Goal: Task Accomplishment & Management: Complete application form

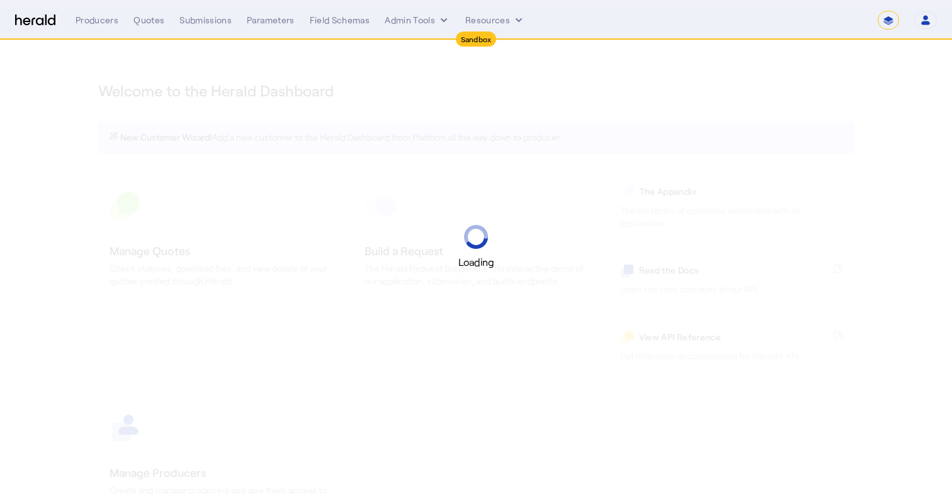
select select "*******"
select select "pfm_2v8p_herald_api"
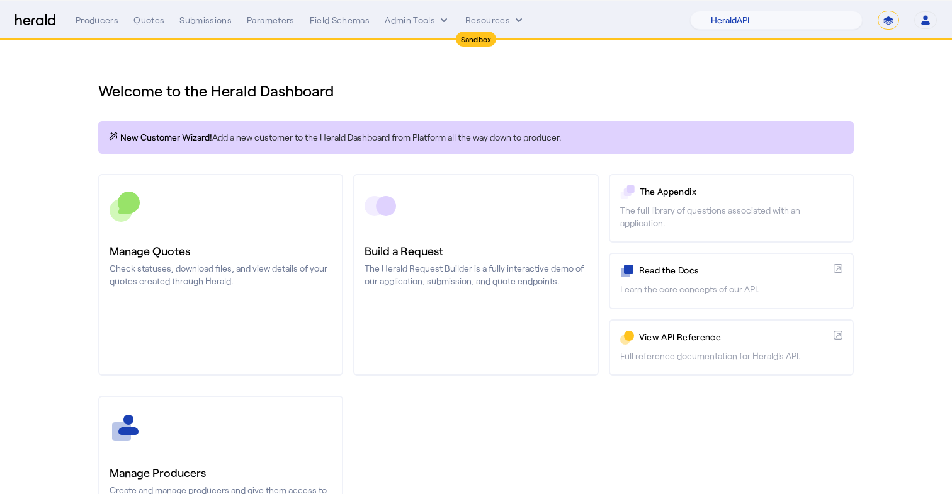
click at [480, 32] on div "Sandbox" at bounding box center [476, 38] width 41 height 15
click at [480, 40] on div "Sandbox" at bounding box center [476, 38] width 41 height 15
click at [909, 22] on div "1Fort Acrisure Acturis Affinity Advisors Affinity Risk Agentero AmWins Anzen Ao…" at bounding box center [813, 20] width 247 height 19
click at [890, 16] on select "**********" at bounding box center [888, 20] width 21 height 19
select select "**********"
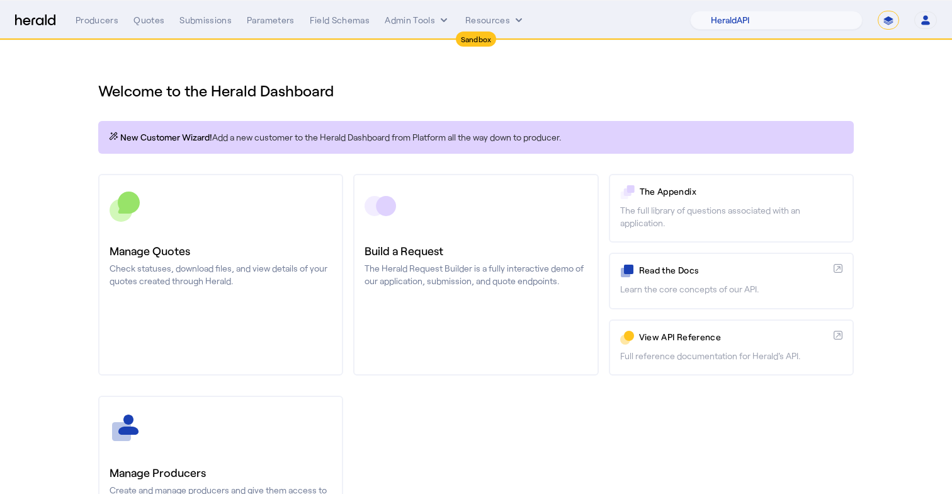
click at [878, 11] on select "**********" at bounding box center [888, 20] width 21 height 19
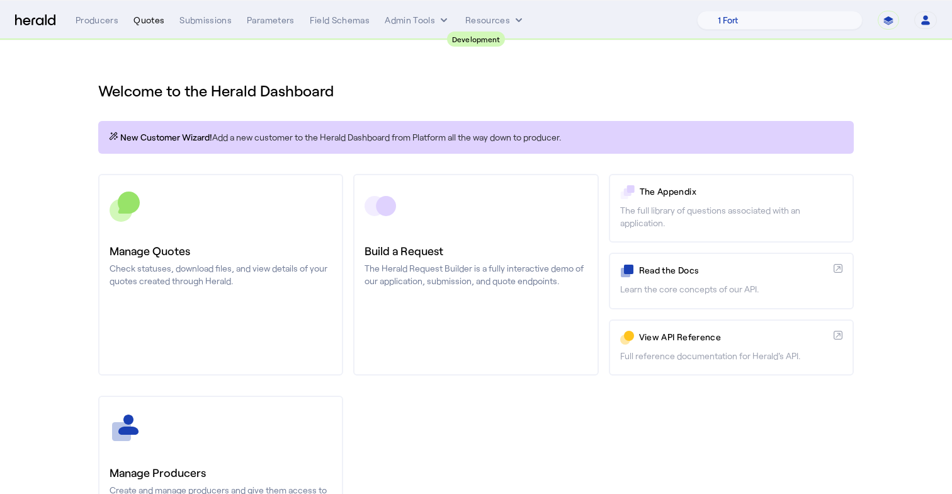
click at [146, 23] on div "Quotes" at bounding box center [148, 20] width 31 height 13
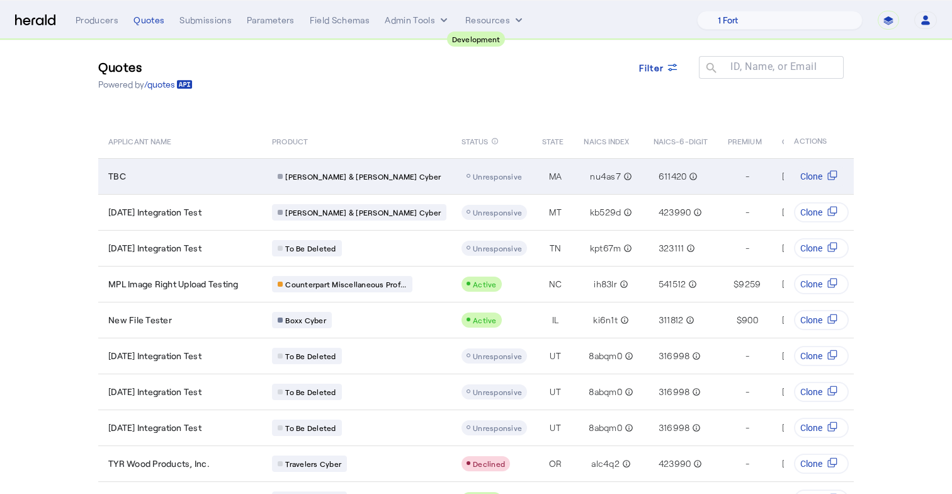
scroll to position [21, 0]
click at [149, 169] on div "TBC" at bounding box center [182, 175] width 149 height 13
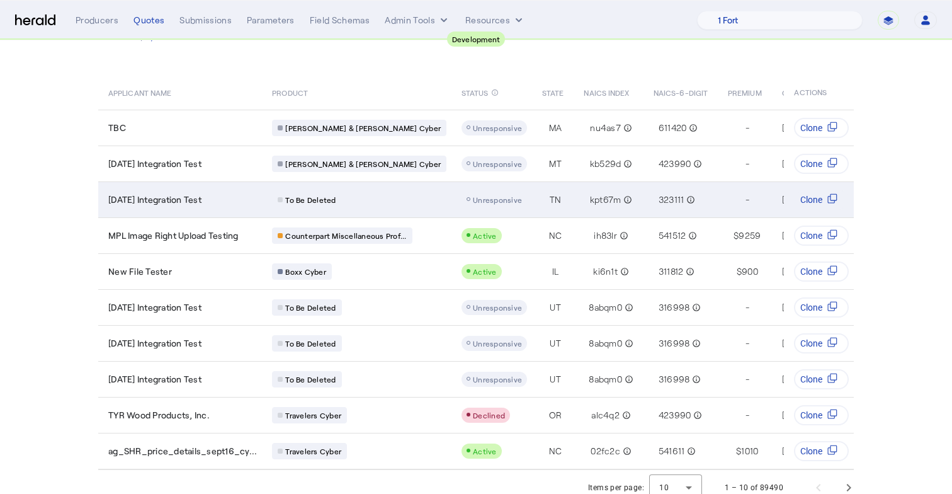
scroll to position [79, 0]
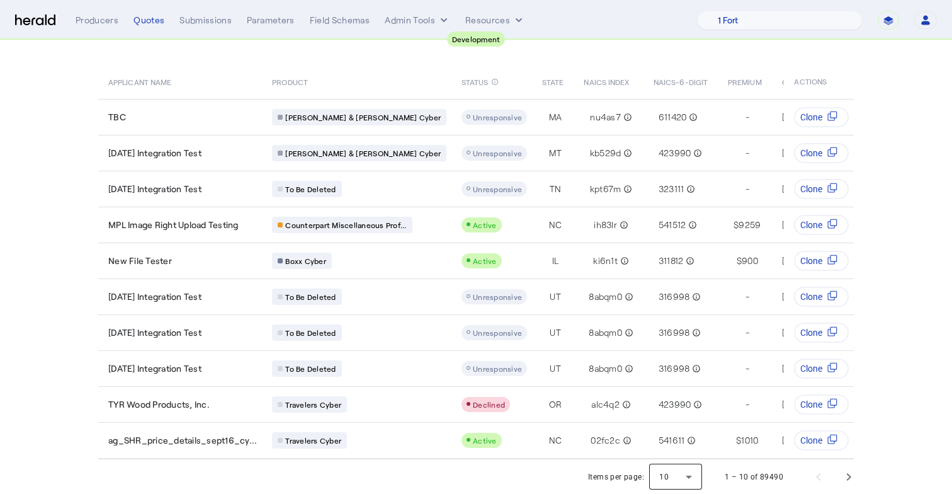
click at [692, 476] on div at bounding box center [675, 477] width 53 height 30
click at [681, 445] on span "50" at bounding box center [677, 442] width 33 height 15
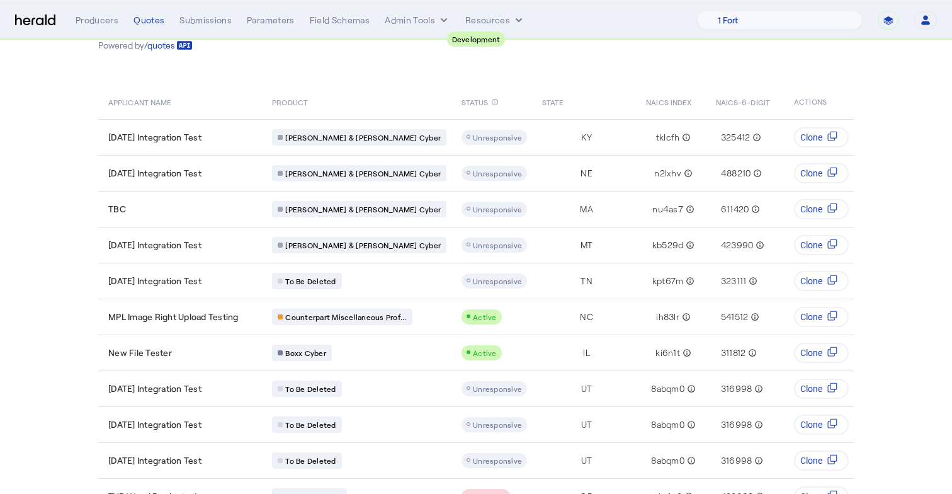
scroll to position [0, 0]
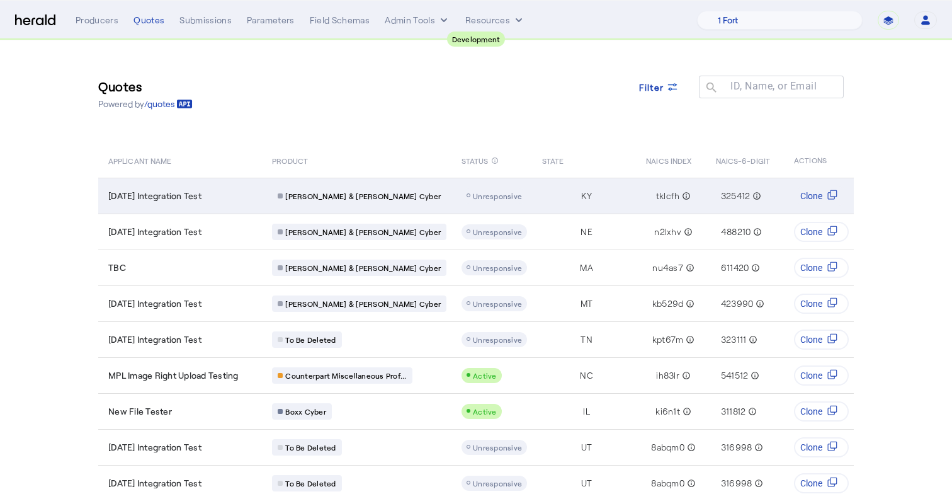
click at [365, 200] on div "[PERSON_NAME] & [PERSON_NAME] Cyber" at bounding box center [359, 196] width 174 height 16
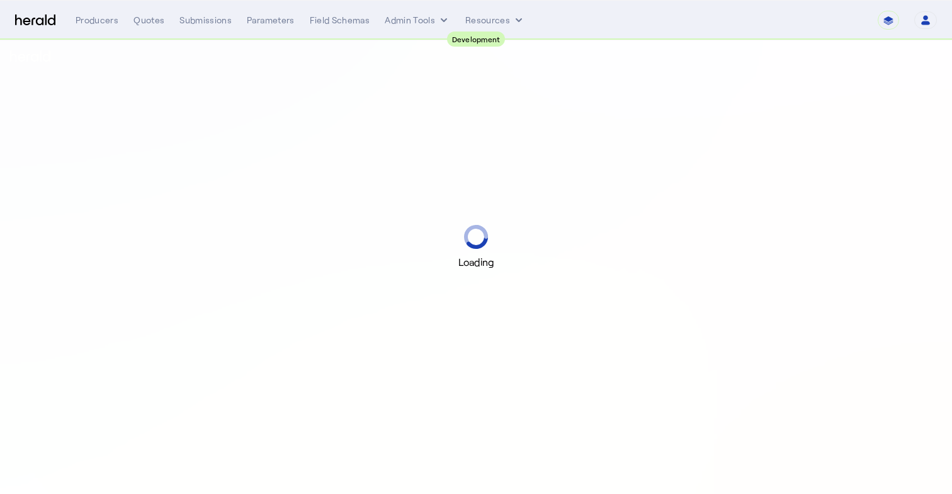
select select "pfm_2v8p_herald_api"
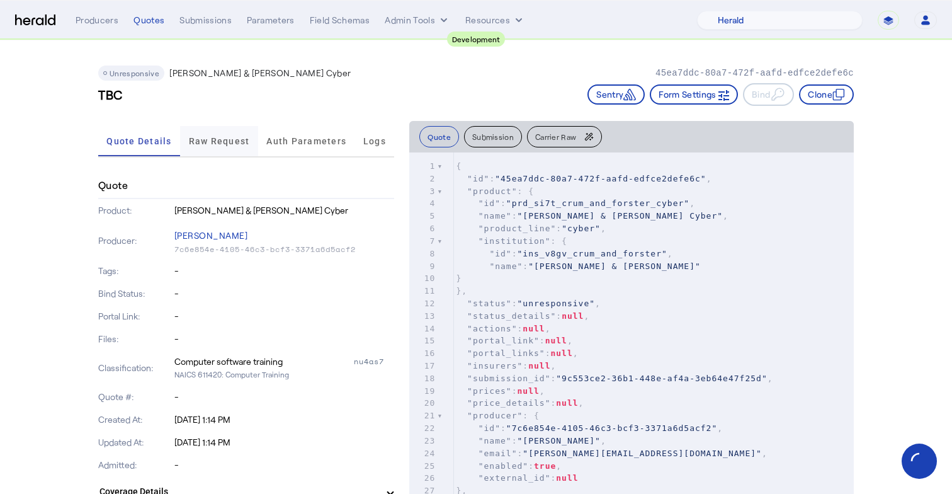
click at [222, 147] on span "Raw Request" at bounding box center [219, 141] width 61 height 30
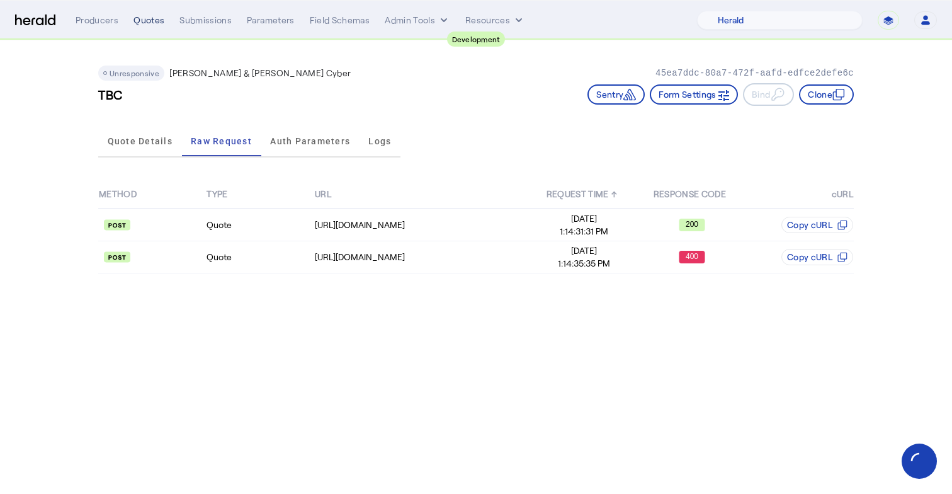
click at [154, 26] on div "Quotes" at bounding box center [148, 20] width 31 height 13
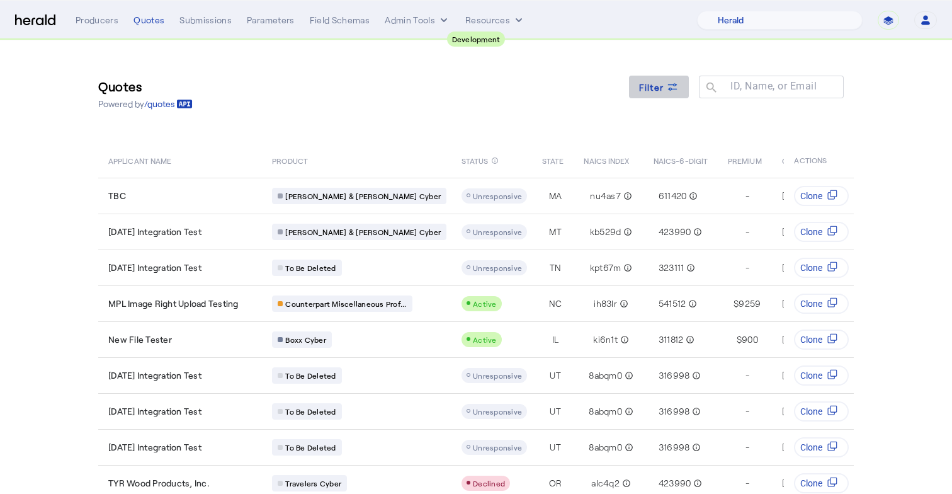
click at [672, 94] on span at bounding box center [659, 87] width 60 height 30
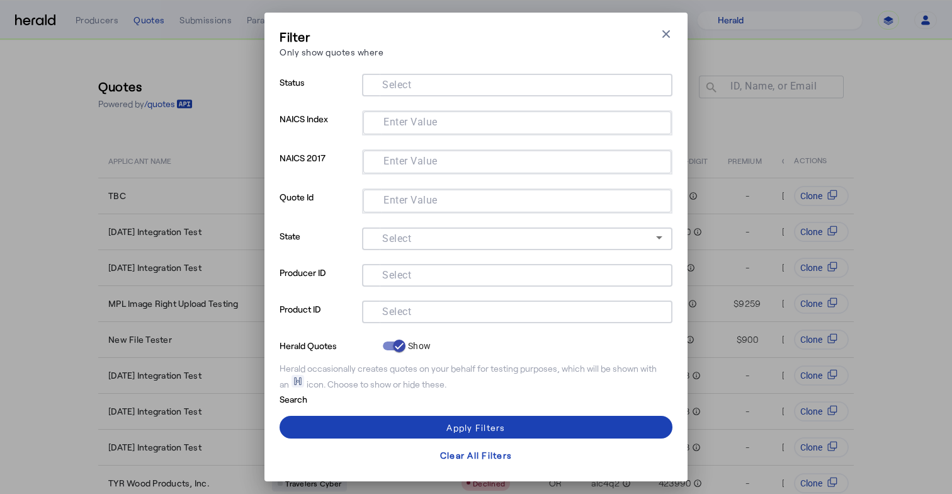
click at [399, 273] on mat-label "Select" at bounding box center [396, 275] width 29 height 12
click at [399, 273] on input "Select" at bounding box center [514, 273] width 285 height 15
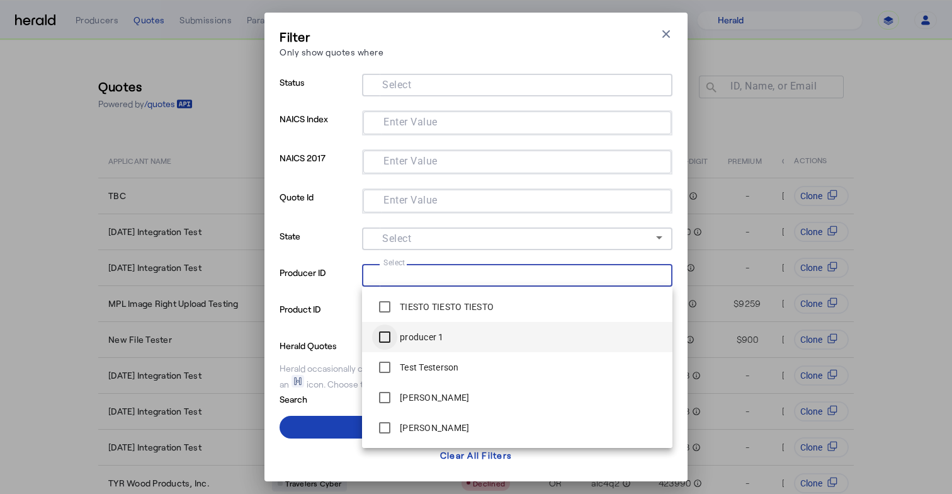
type input "*"
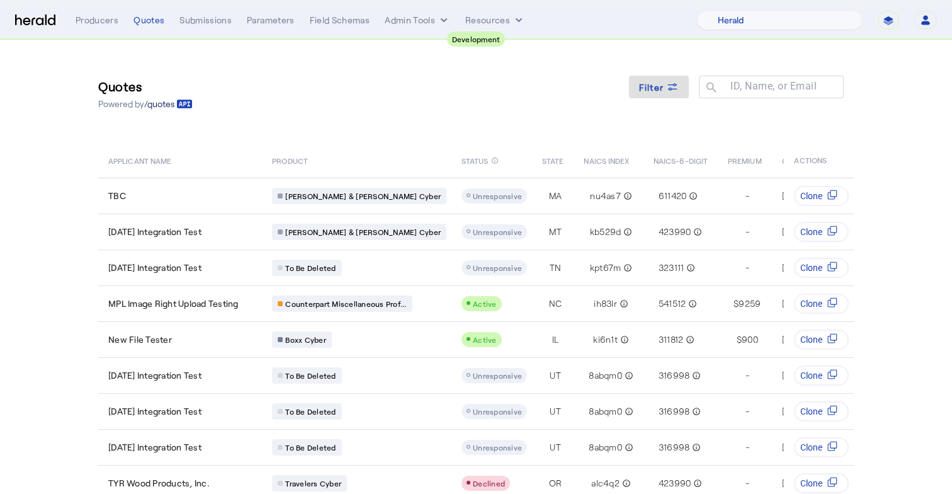
click at [171, 104] on link "/quotes" at bounding box center [168, 104] width 48 height 13
click at [480, 19] on button "Resources" at bounding box center [495, 20] width 60 height 13
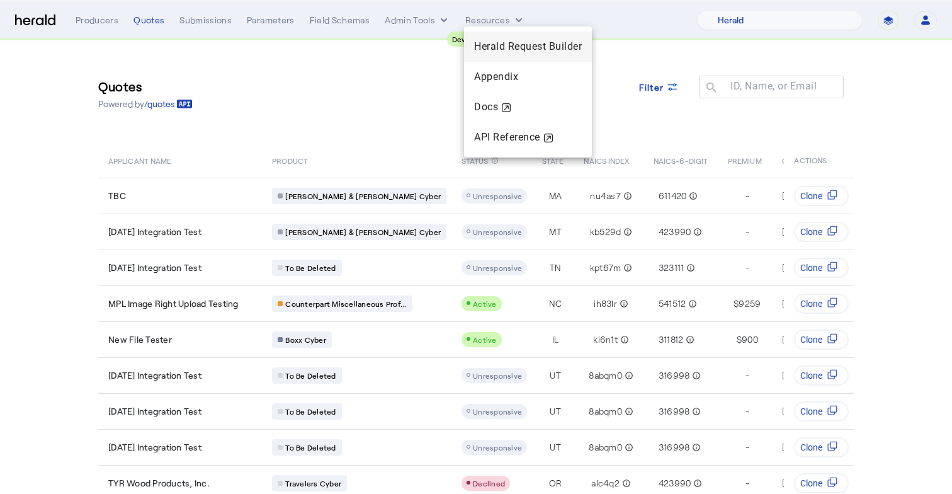
click at [487, 42] on span "Herald Request Builder" at bounding box center [528, 46] width 108 height 12
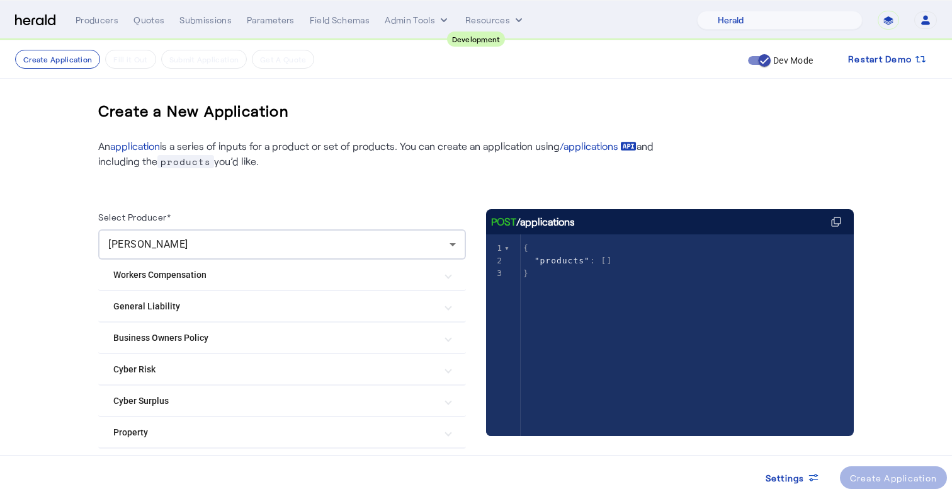
click at [169, 374] on Risk "Cyber Risk" at bounding box center [274, 369] width 322 height 13
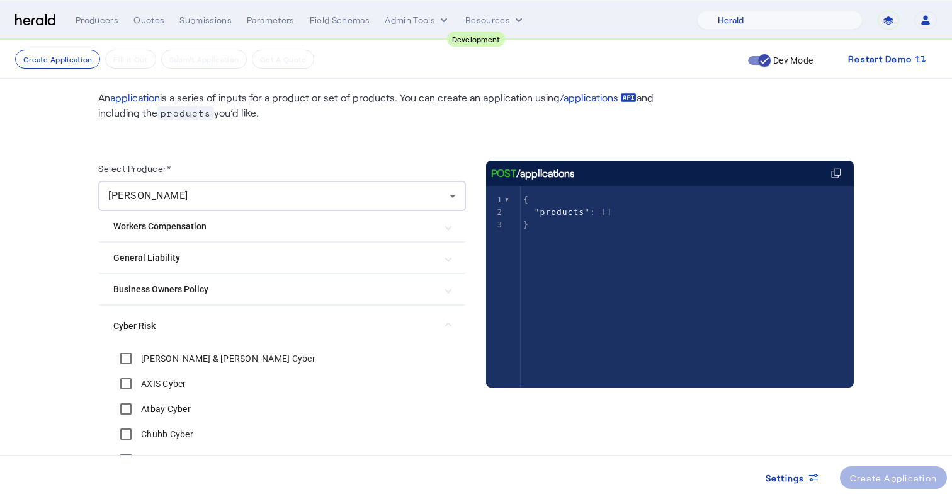
scroll to position [50, 0]
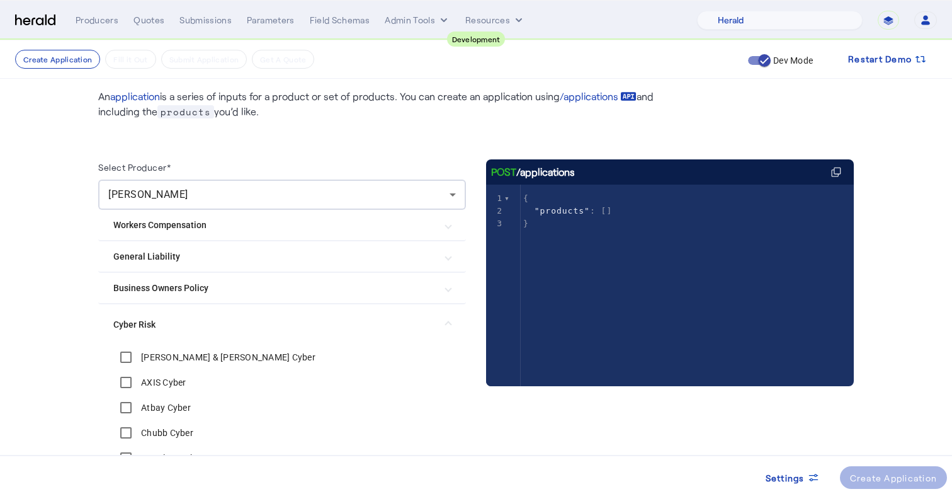
click at [176, 358] on label "[PERSON_NAME] & [PERSON_NAME] Cyber" at bounding box center [227, 357] width 177 height 13
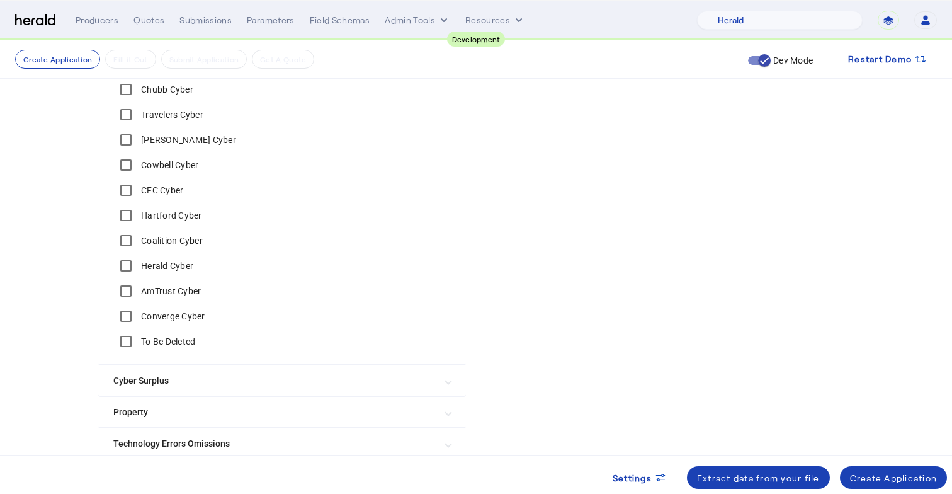
scroll to position [518, 0]
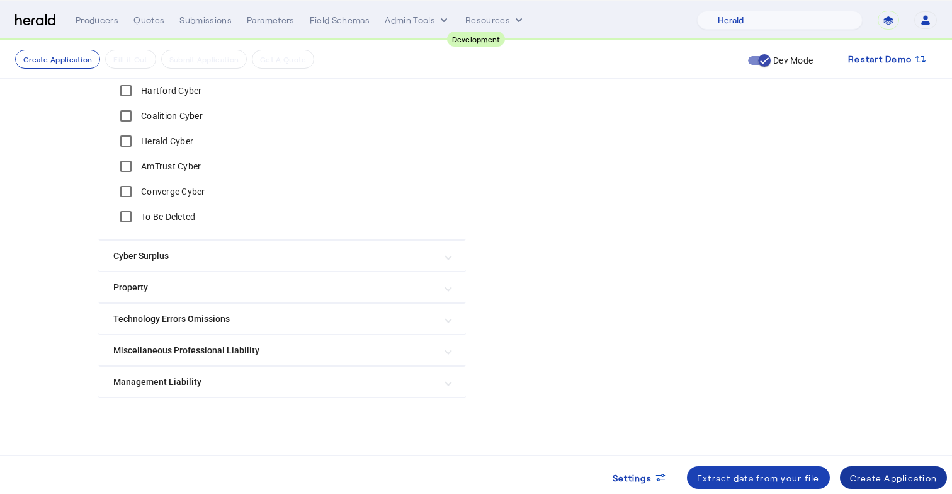
click at [893, 484] on span at bounding box center [894, 477] width 108 height 30
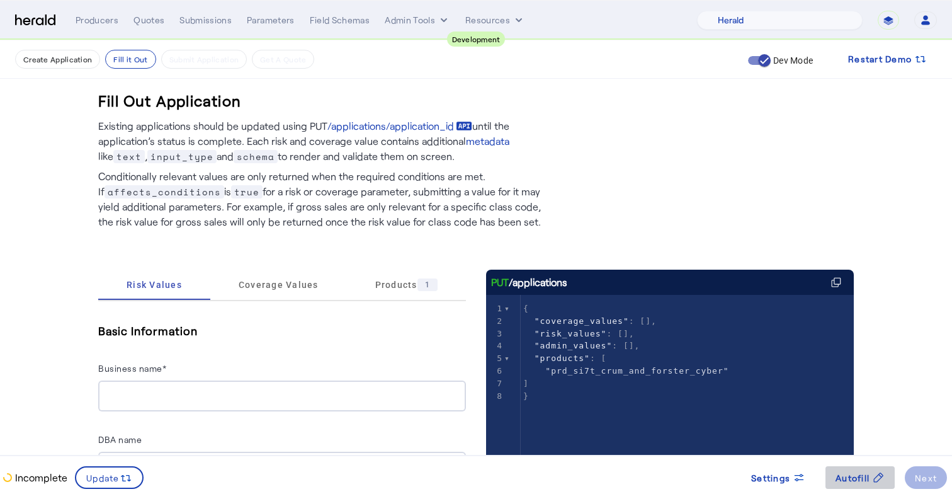
click at [851, 473] on span "Autofill" at bounding box center [853, 477] width 34 height 13
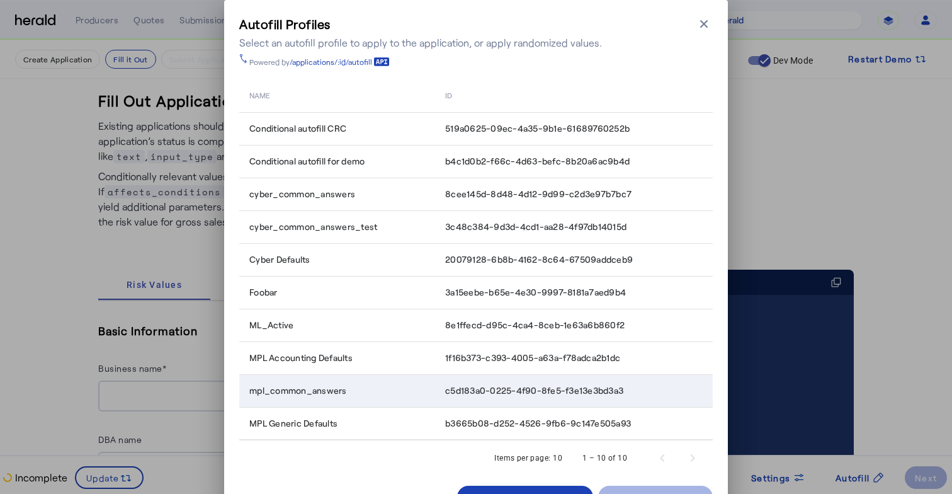
scroll to position [30, 0]
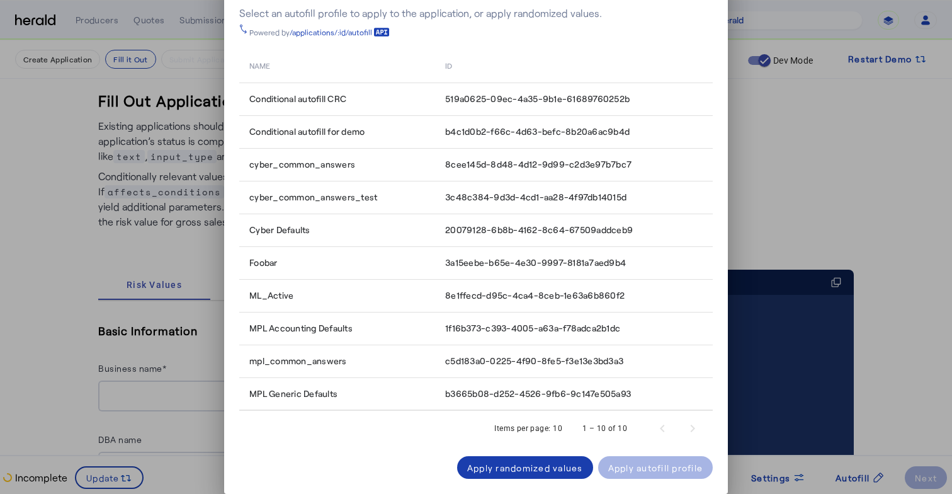
click at [499, 470] on div "Apply randomized values" at bounding box center [525, 467] width 116 height 13
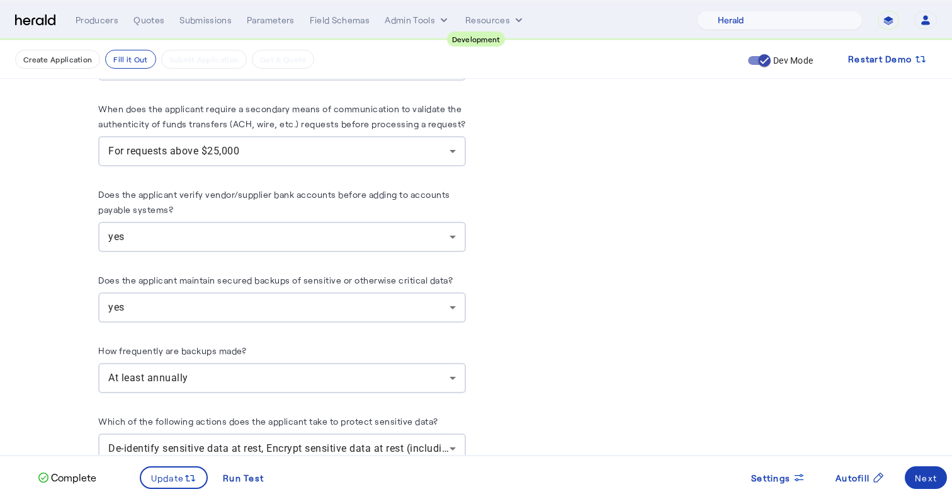
scroll to position [1148, 0]
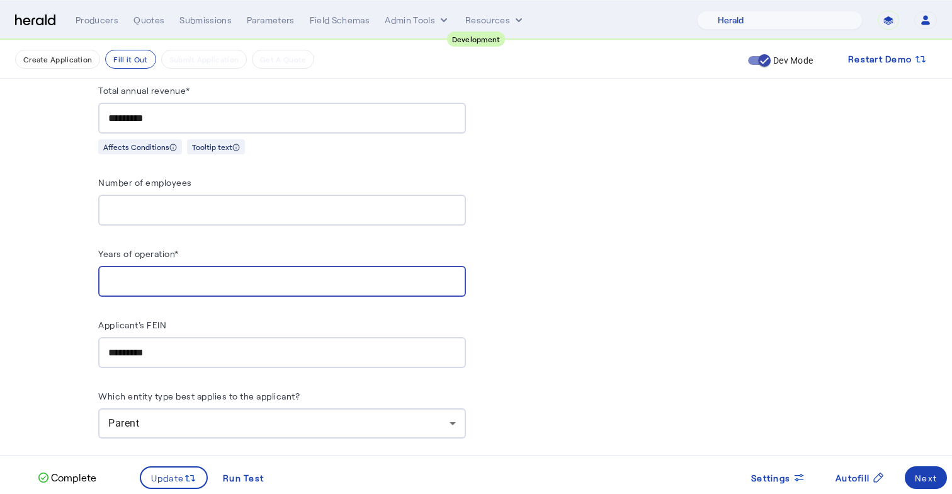
click at [154, 274] on input "****" at bounding box center [282, 281] width 348 height 15
type input "**"
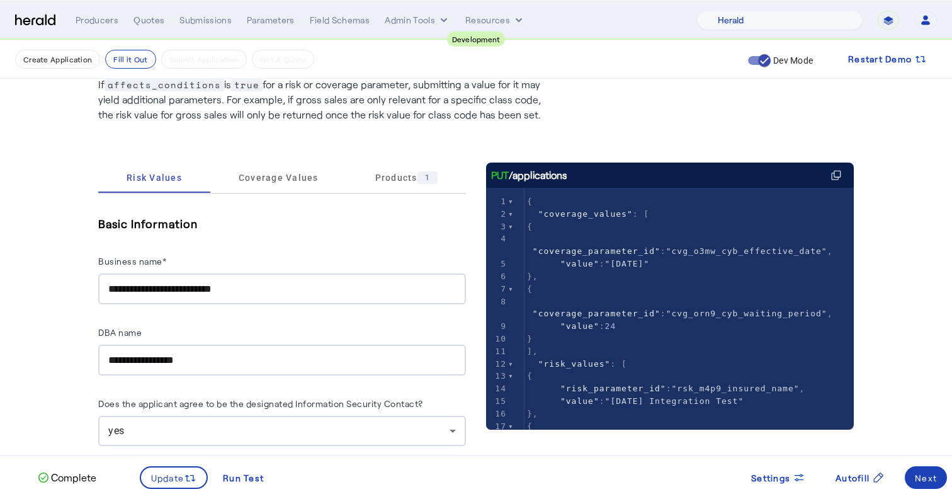
scroll to position [0, 0]
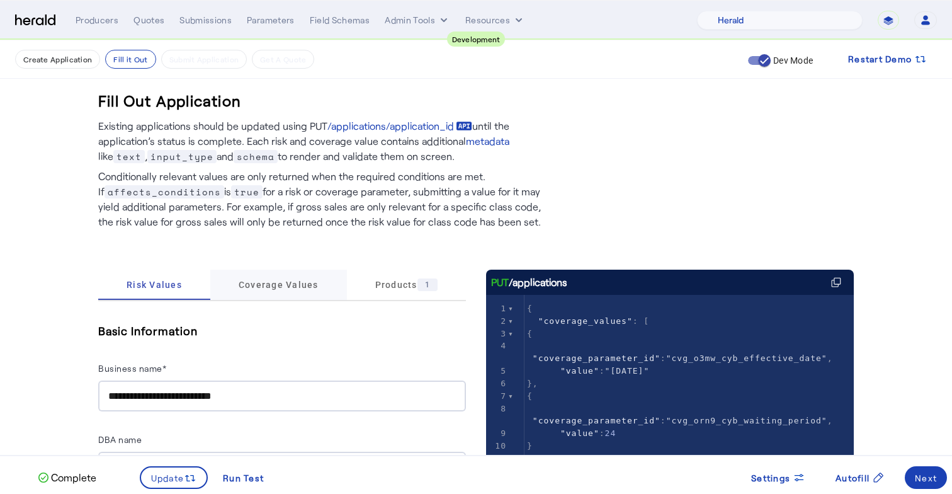
click at [260, 289] on span "Coverage Values" at bounding box center [279, 284] width 80 height 9
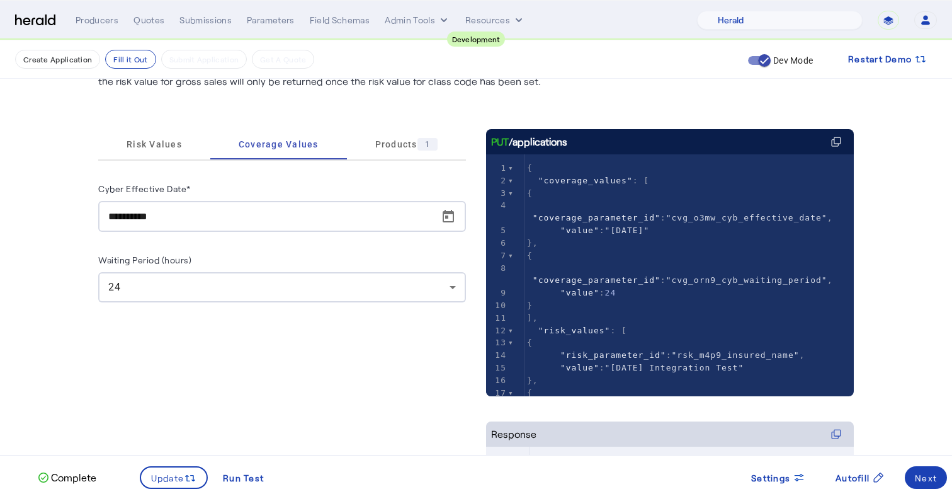
scroll to position [152, 0]
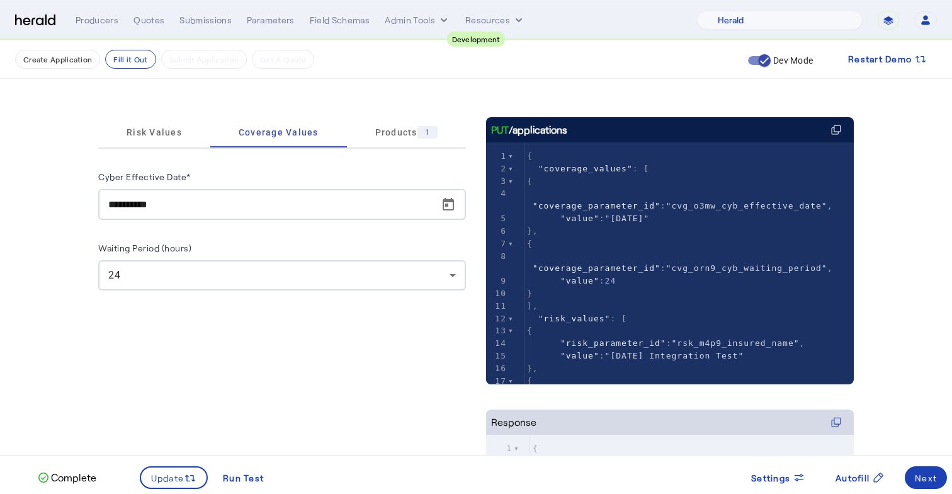
click at [118, 281] on div "24" at bounding box center [278, 275] width 341 height 15
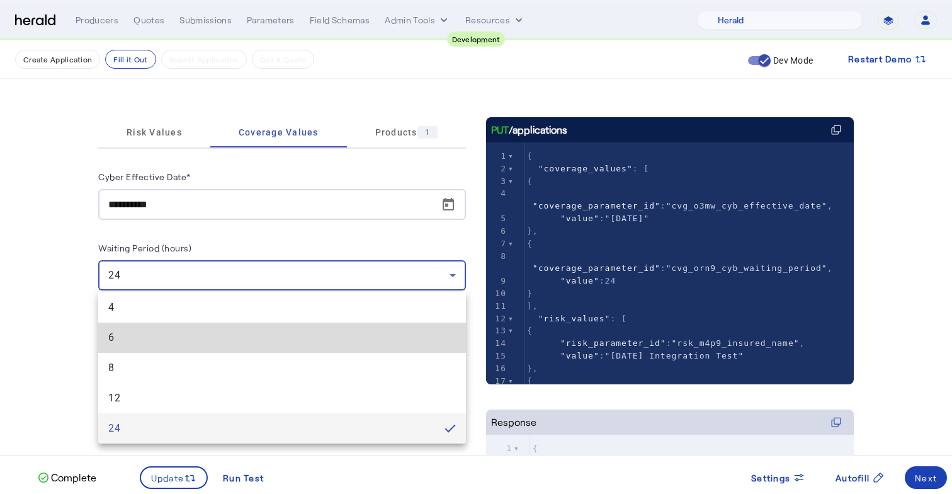
click at [111, 334] on span "6" at bounding box center [282, 337] width 348 height 15
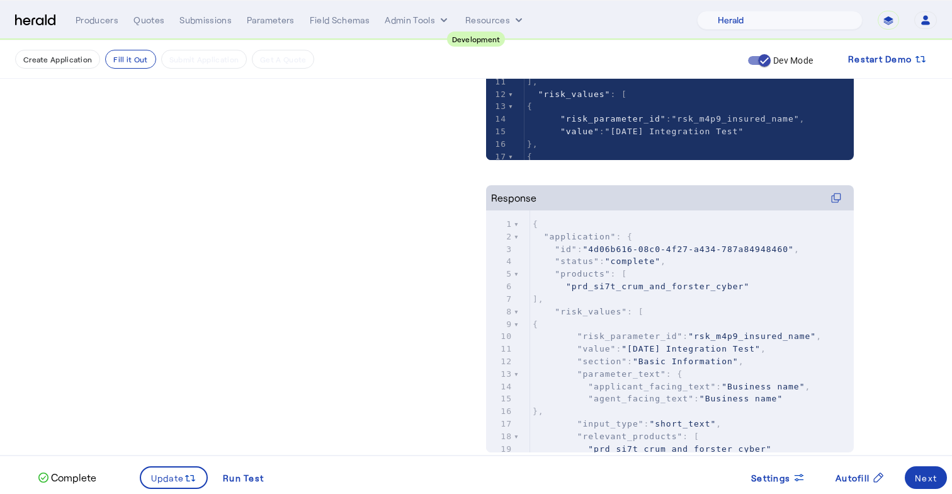
scroll to position [411, 0]
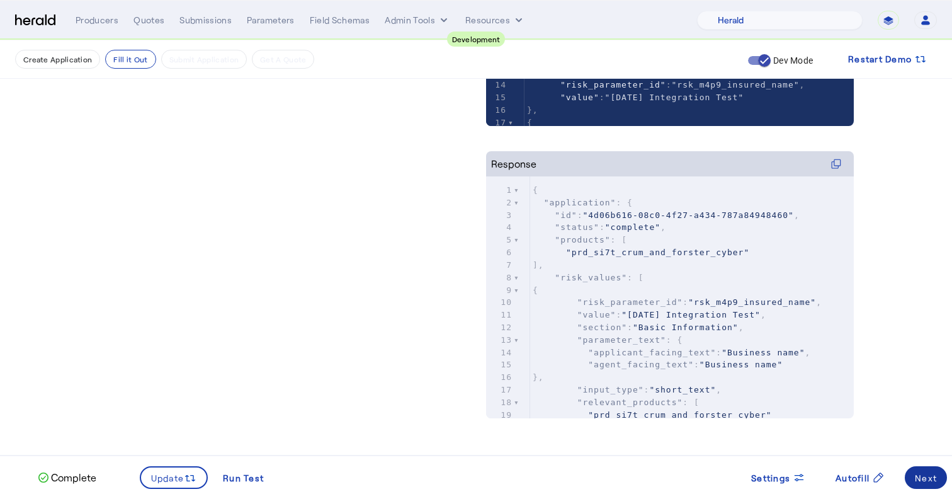
click at [921, 474] on div "Next" at bounding box center [926, 477] width 22 height 13
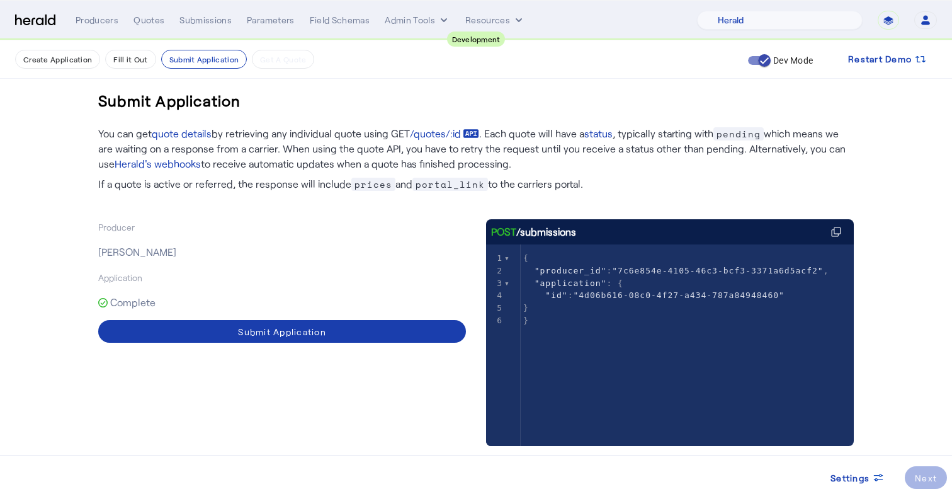
click at [363, 328] on span at bounding box center [282, 331] width 368 height 30
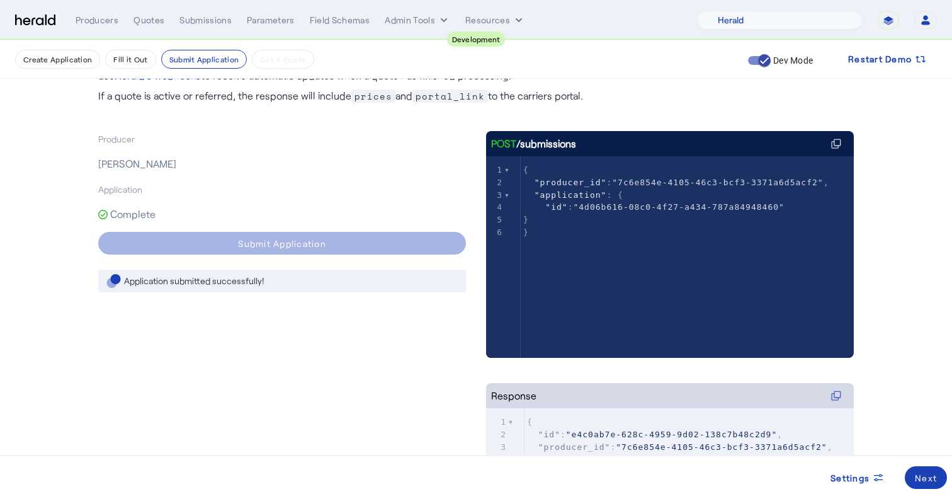
scroll to position [92, 0]
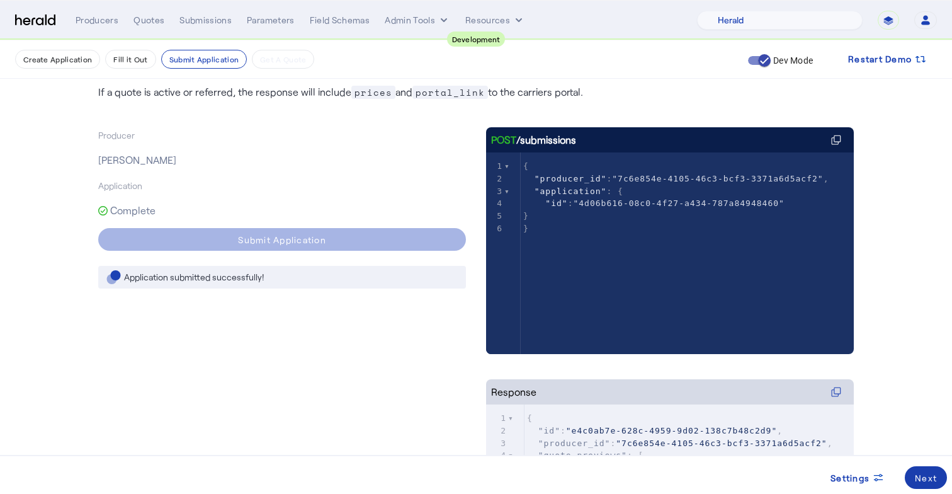
click at [913, 472] on span at bounding box center [926, 477] width 42 height 30
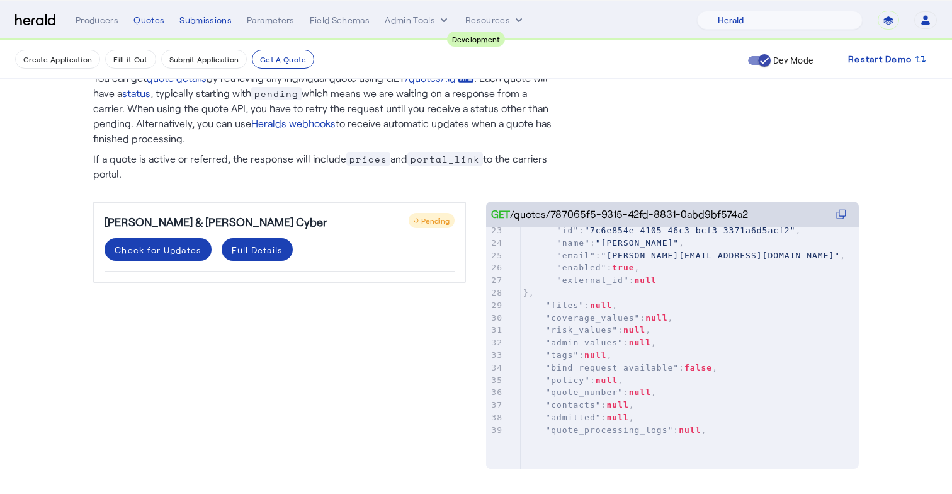
scroll to position [335, 0]
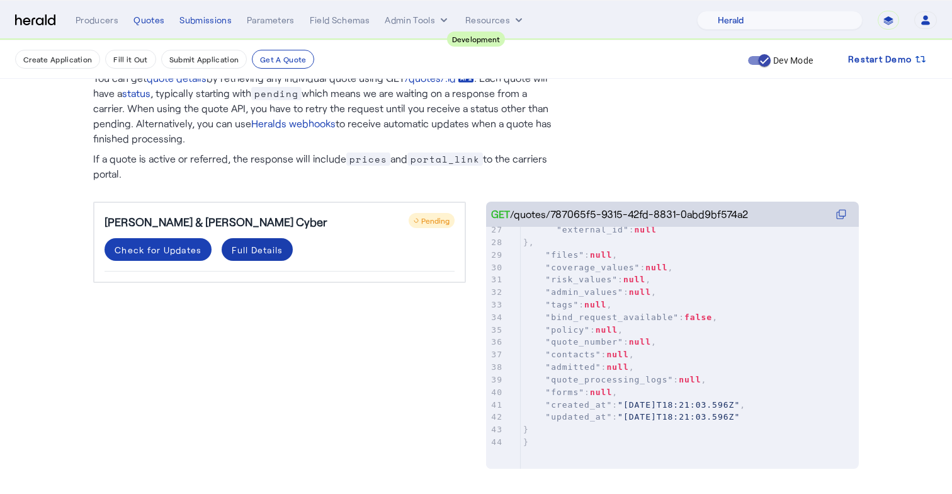
click at [259, 258] on span at bounding box center [257, 249] width 71 height 30
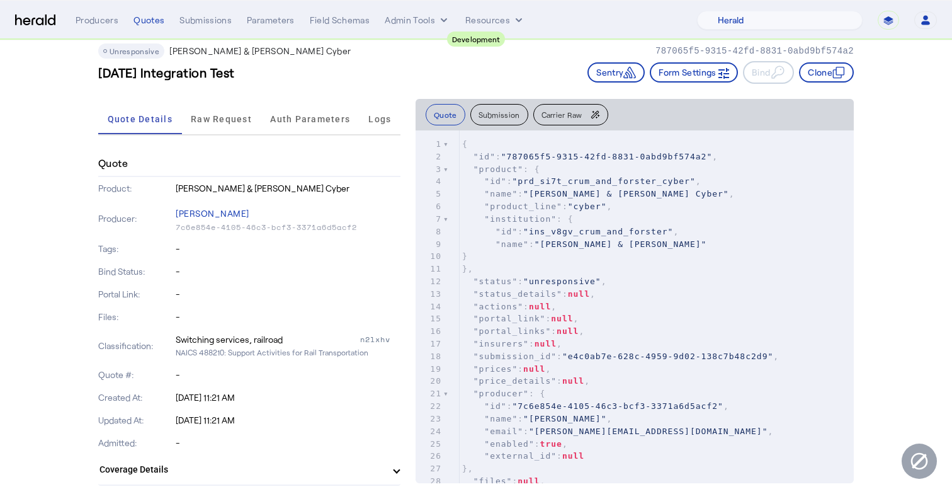
scroll to position [18, 0]
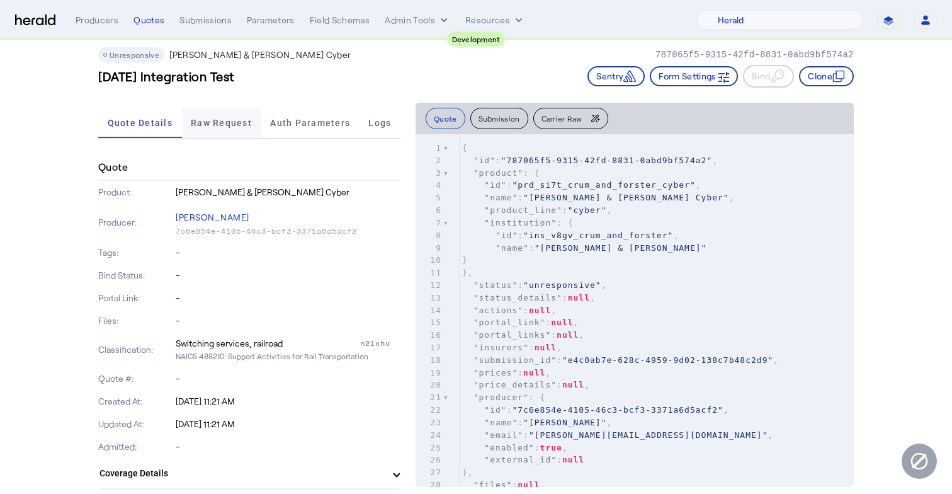
click at [232, 115] on span "Raw Request" at bounding box center [221, 123] width 61 height 30
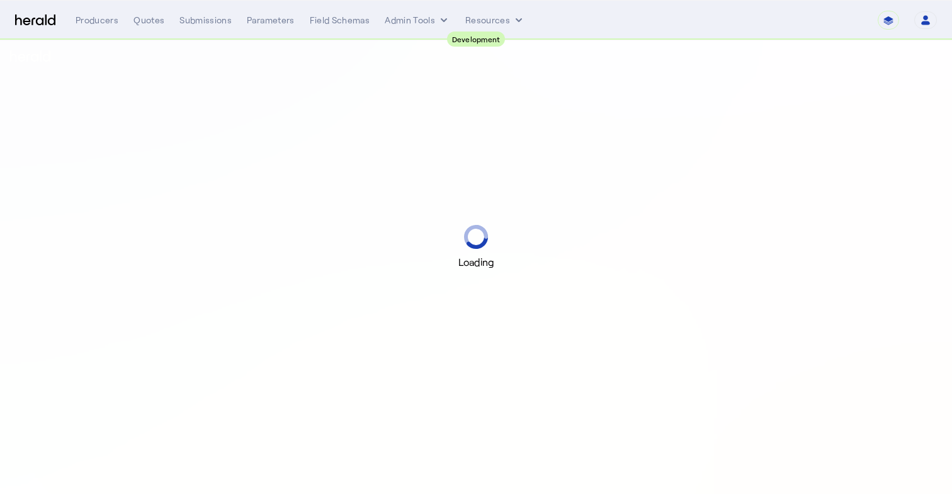
select select "pfm_2v8p_herald_api"
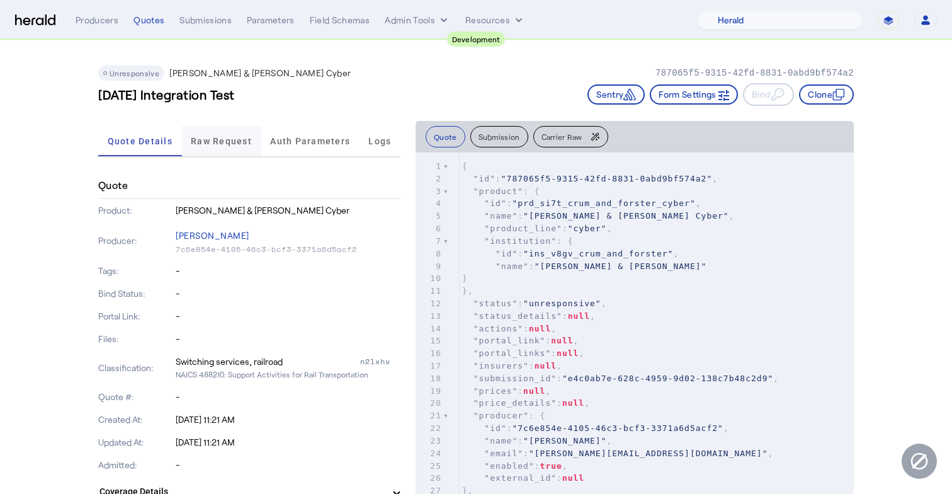
click at [238, 139] on span "Raw Request" at bounding box center [221, 141] width 61 height 9
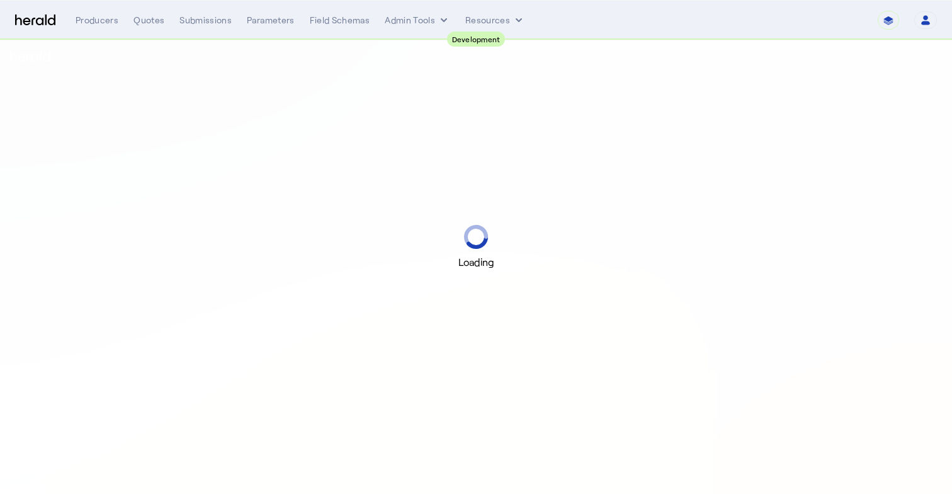
select select "pfm_2v8p_herald_api"
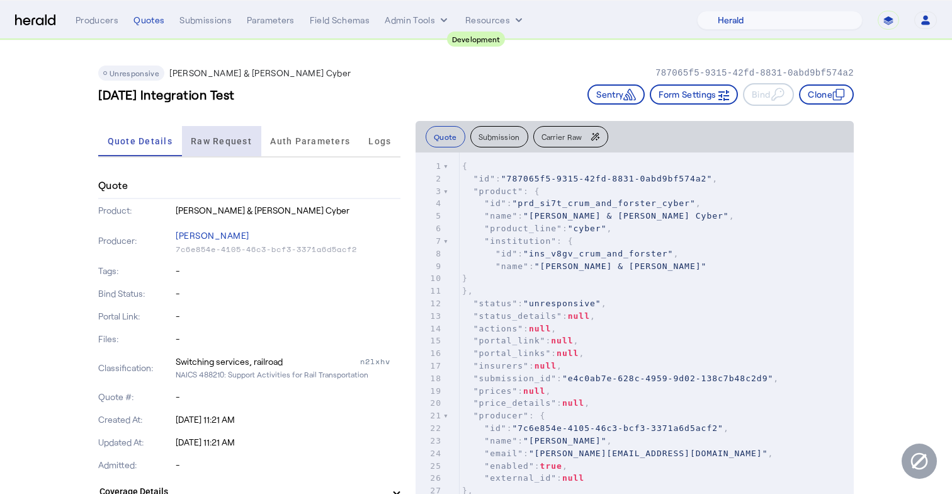
click at [232, 133] on span "Raw Request" at bounding box center [221, 141] width 61 height 30
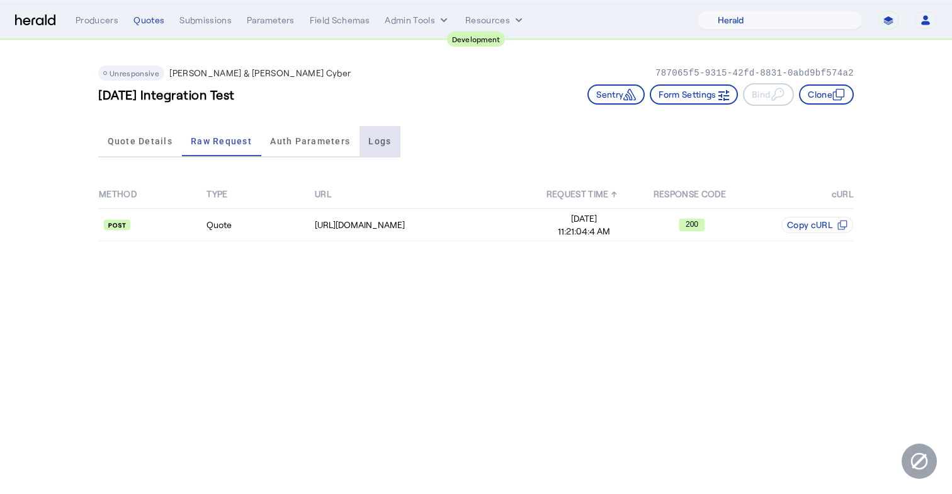
click at [388, 133] on span "Logs" at bounding box center [379, 141] width 23 height 30
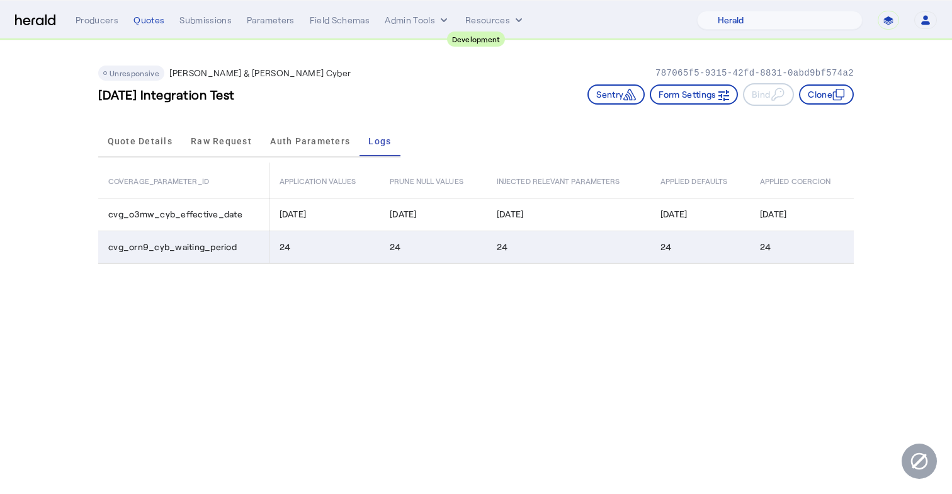
click at [373, 252] on div "24" at bounding box center [328, 247] width 96 height 13
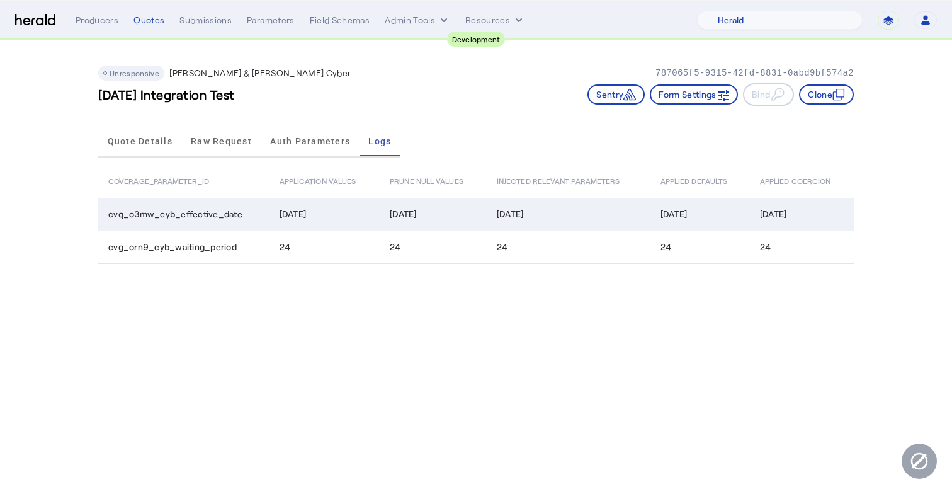
click at [307, 217] on span "[DATE]" at bounding box center [293, 214] width 27 height 13
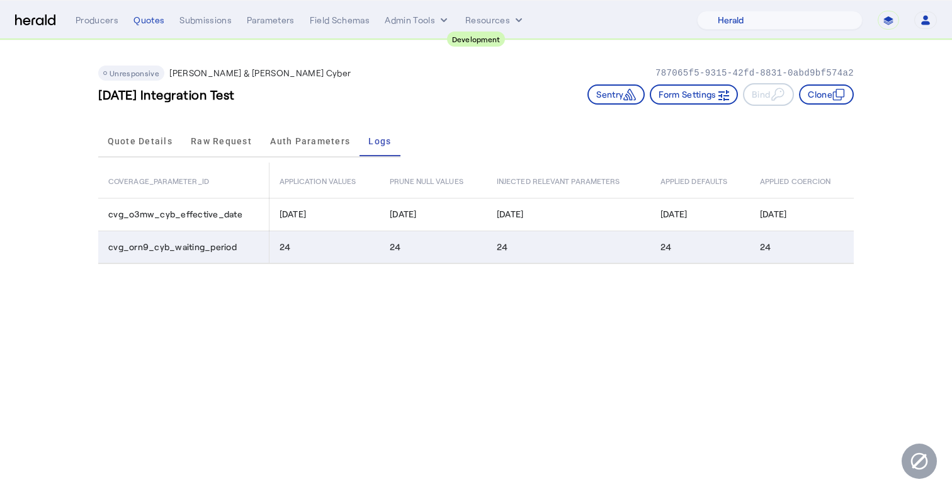
click at [306, 238] on td "24" at bounding box center [324, 246] width 111 height 33
click at [302, 242] on div "24" at bounding box center [328, 247] width 96 height 13
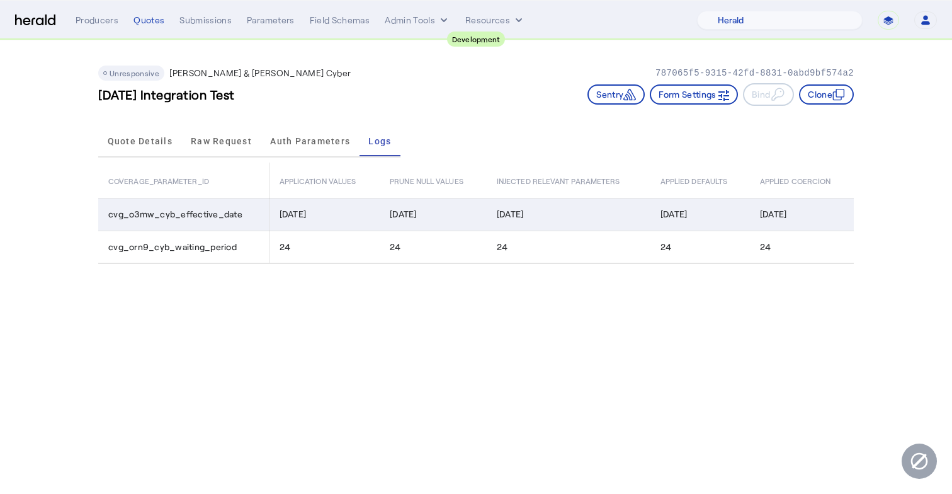
click at [298, 215] on span "[DATE]" at bounding box center [293, 214] width 27 height 13
click at [180, 217] on span "cvg_o3mw_cyb_effective_date" at bounding box center [175, 214] width 134 height 13
click at [294, 210] on span "[DATE]" at bounding box center [293, 214] width 27 height 13
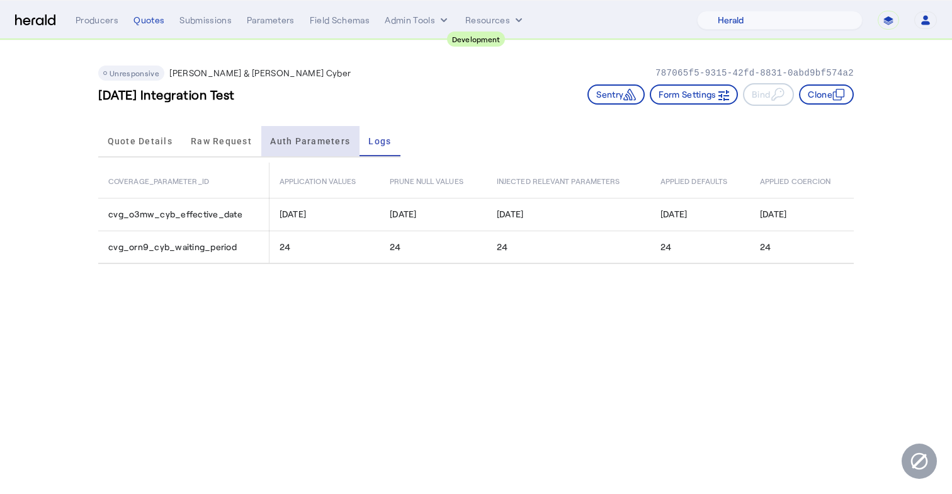
click at [315, 140] on span "Auth Parameters" at bounding box center [310, 141] width 80 height 9
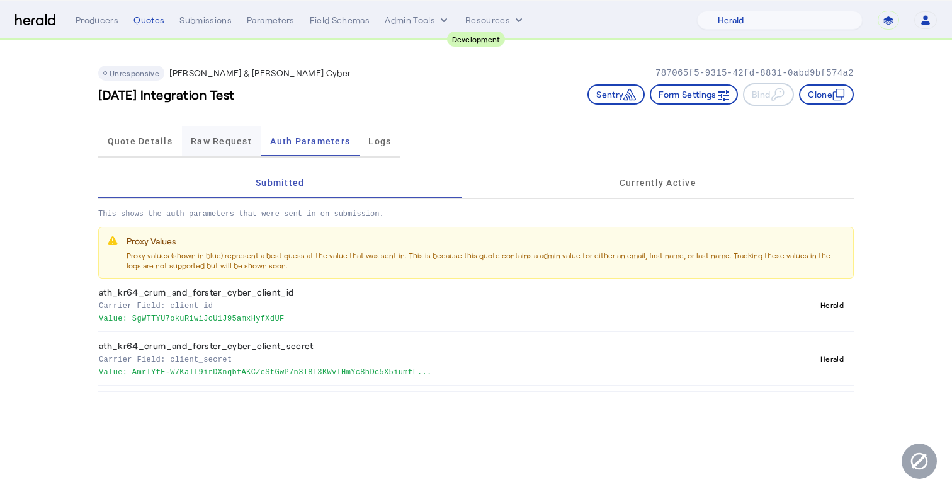
click at [232, 138] on span "Raw Request" at bounding box center [221, 141] width 61 height 9
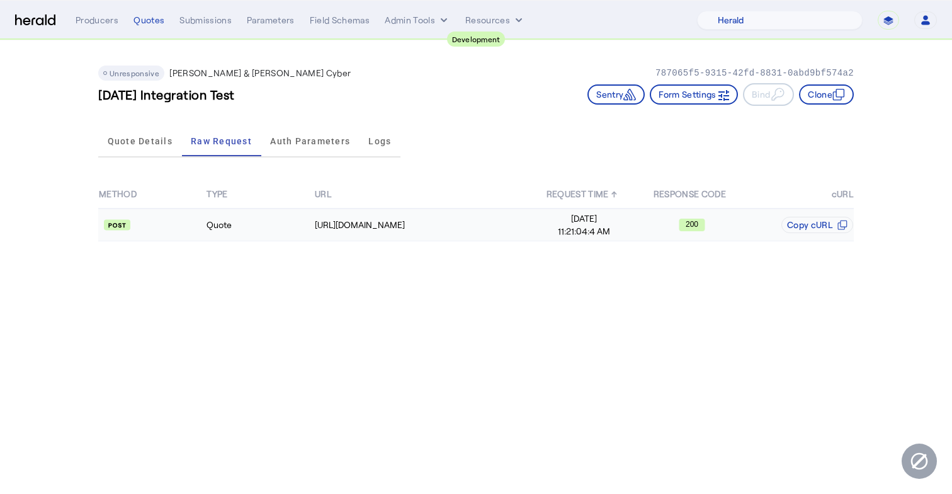
click at [242, 221] on td "Quote" at bounding box center [260, 224] width 108 height 33
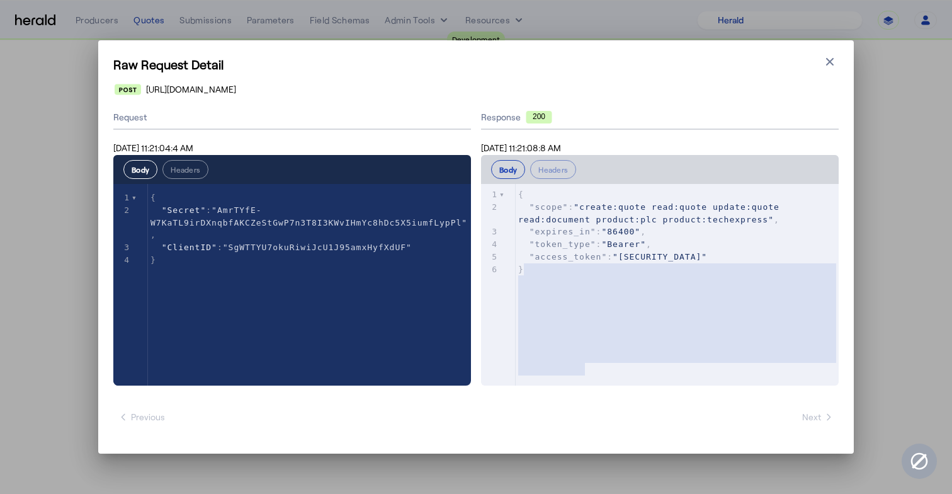
scroll to position [101, 0]
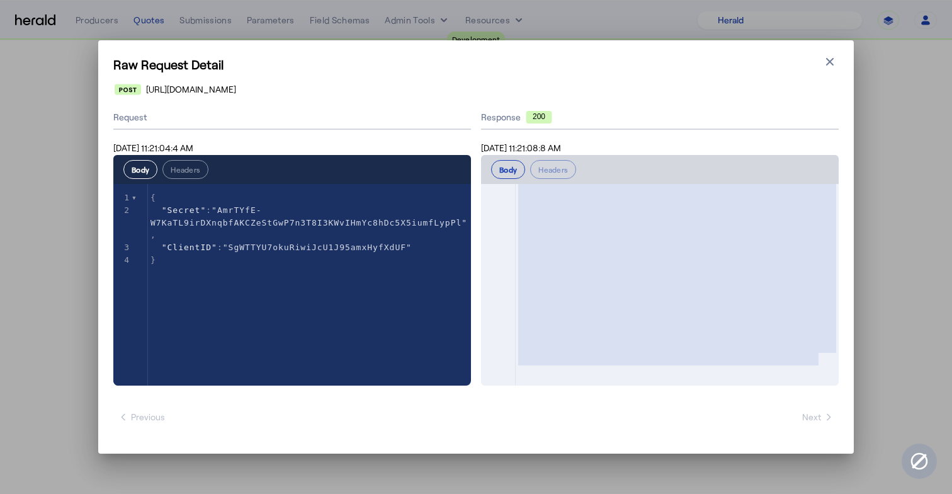
type textarea "**********"
drag, startPoint x: 526, startPoint y: 269, endPoint x: 823, endPoint y: 357, distance: 310.0
click at [707, 164] on span ""[SECURITY_DATA]"" at bounding box center [660, 158] width 94 height 9
click at [489, 224] on div at bounding box center [490, 250] width 18 height 334
click at [828, 63] on icon "button" at bounding box center [830, 62] width 8 height 8
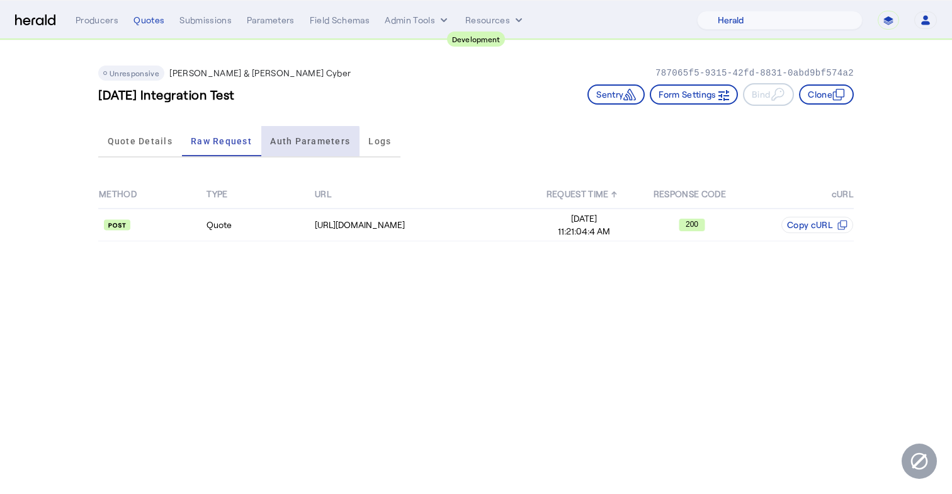
click at [297, 143] on span "Auth Parameters" at bounding box center [310, 141] width 80 height 9
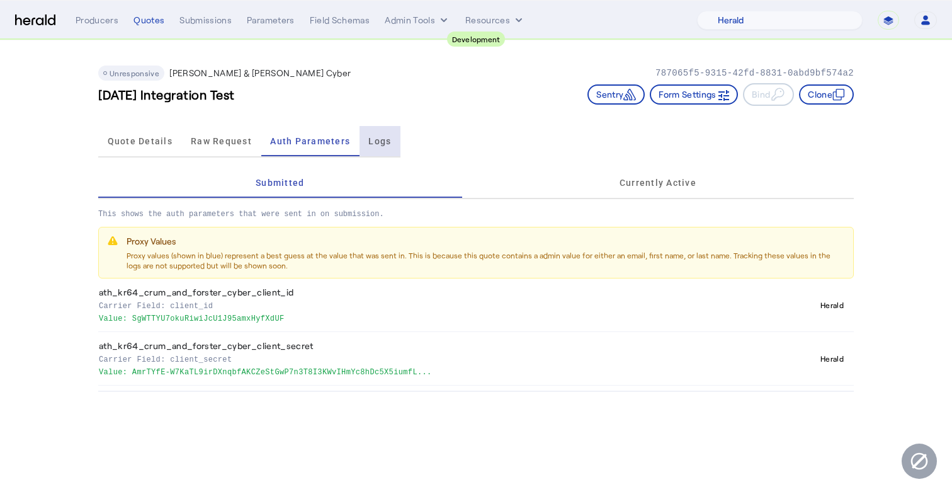
click at [363, 137] on div "Logs" at bounding box center [380, 141] width 41 height 30
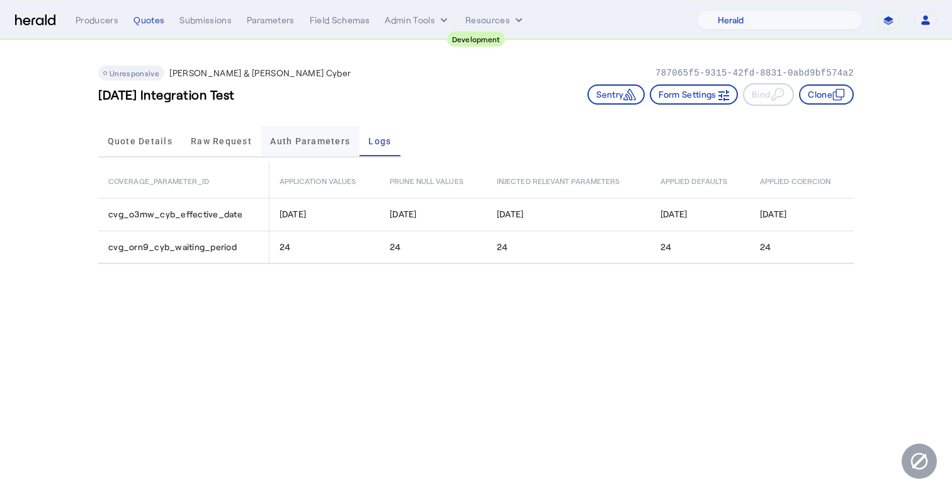
click at [331, 141] on span "Auth Parameters" at bounding box center [310, 141] width 80 height 9
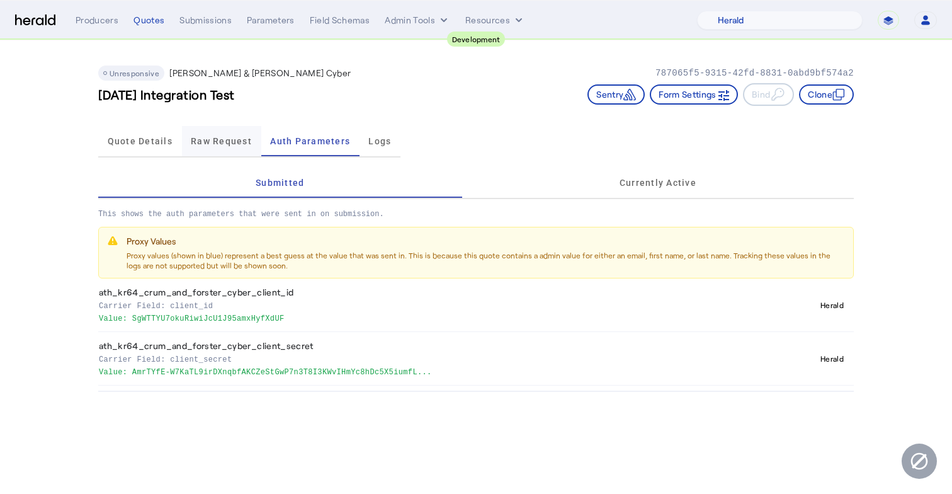
click at [227, 145] on span "Raw Request" at bounding box center [221, 141] width 61 height 9
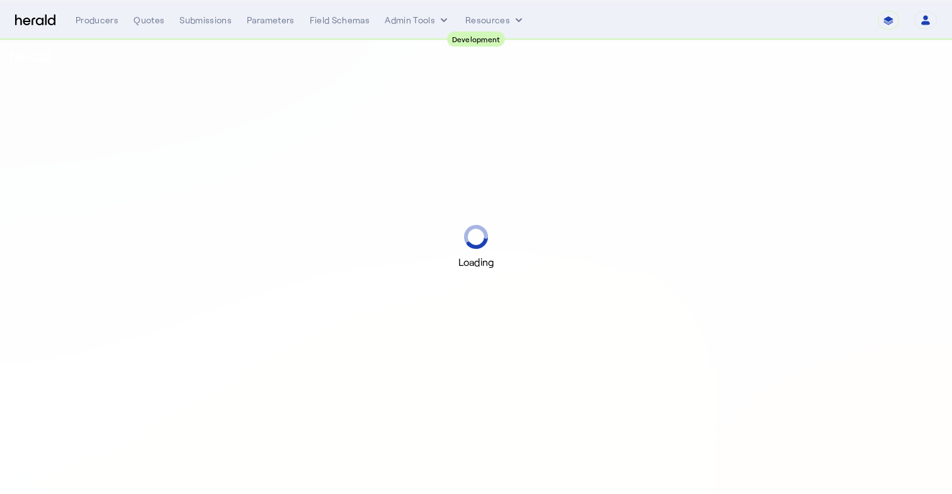
select select "pfm_2v8p_herald_api"
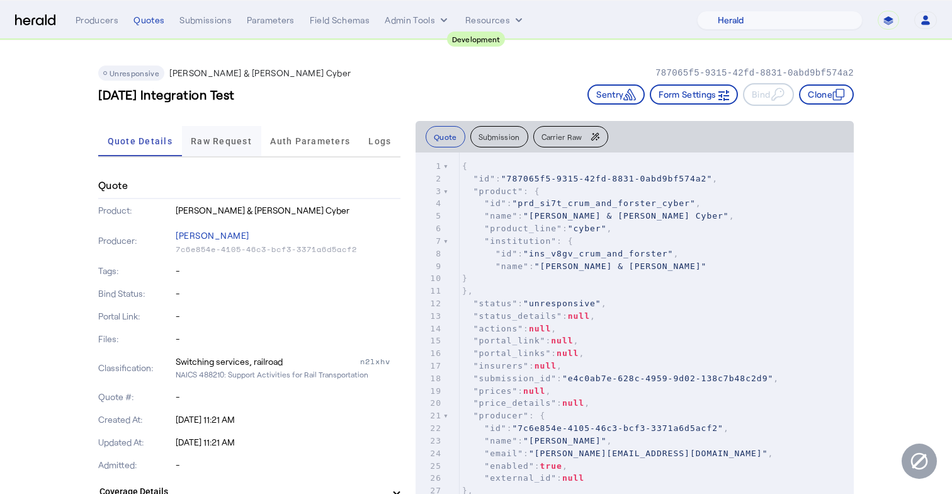
click at [235, 128] on span "Raw Request" at bounding box center [221, 141] width 61 height 30
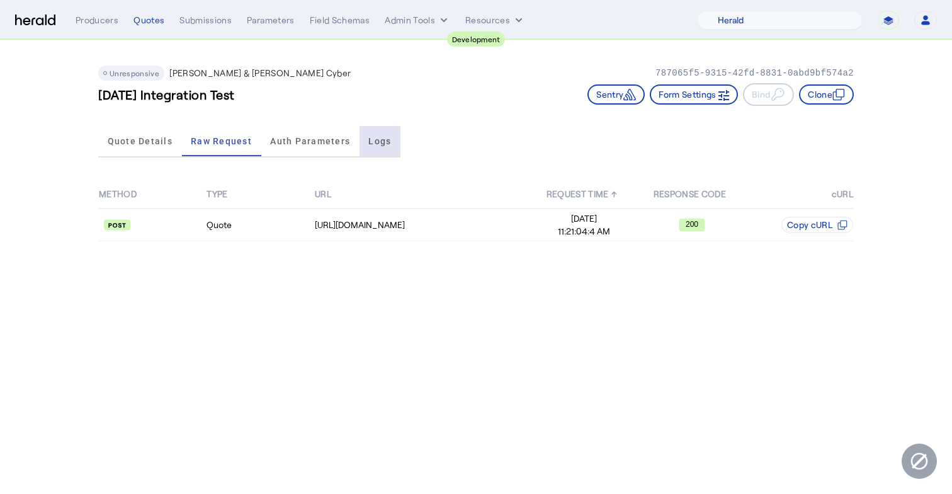
click at [384, 139] on span "Logs" at bounding box center [379, 141] width 23 height 9
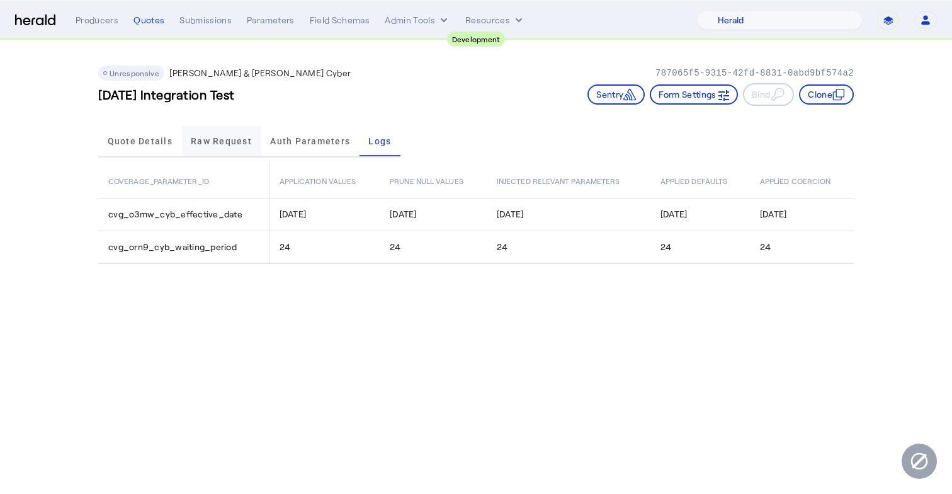
click at [248, 137] on span "Raw Request" at bounding box center [221, 141] width 61 height 9
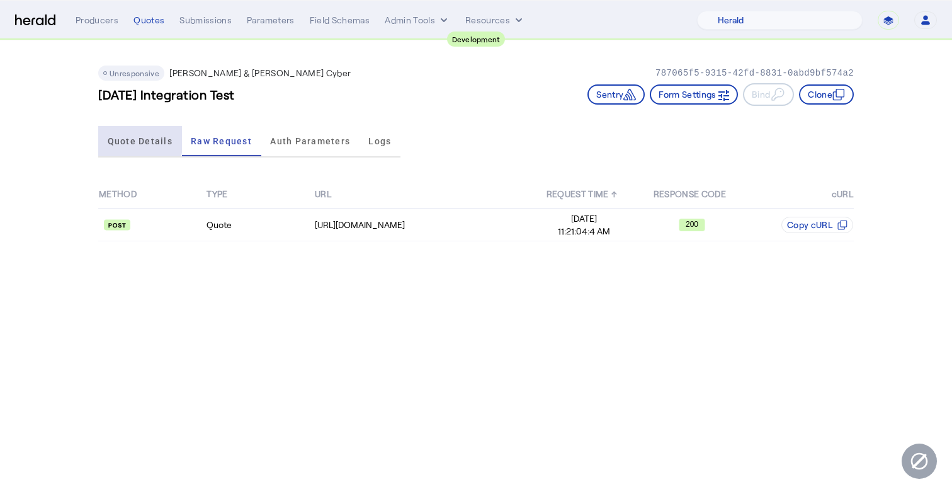
click at [125, 138] on span "Quote Details" at bounding box center [140, 141] width 65 height 9
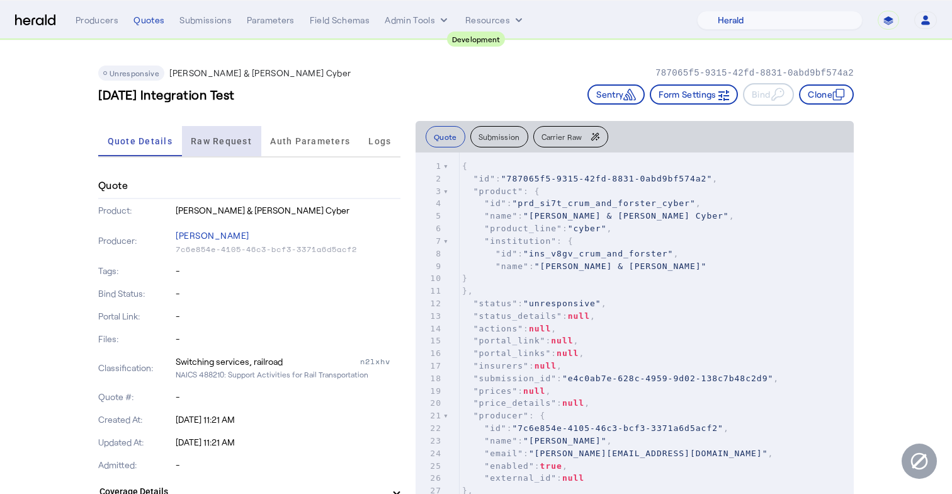
click at [224, 133] on span "Raw Request" at bounding box center [221, 141] width 61 height 30
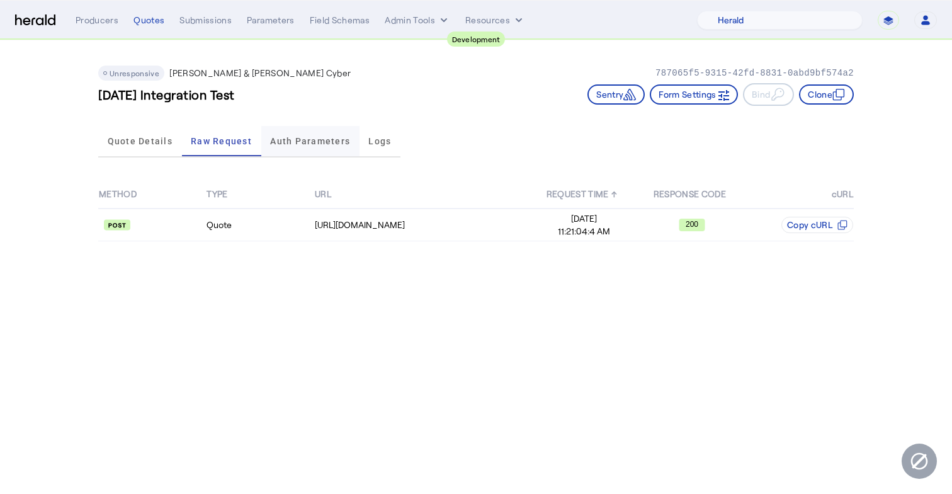
click at [288, 140] on span "Auth Parameters" at bounding box center [310, 141] width 80 height 9
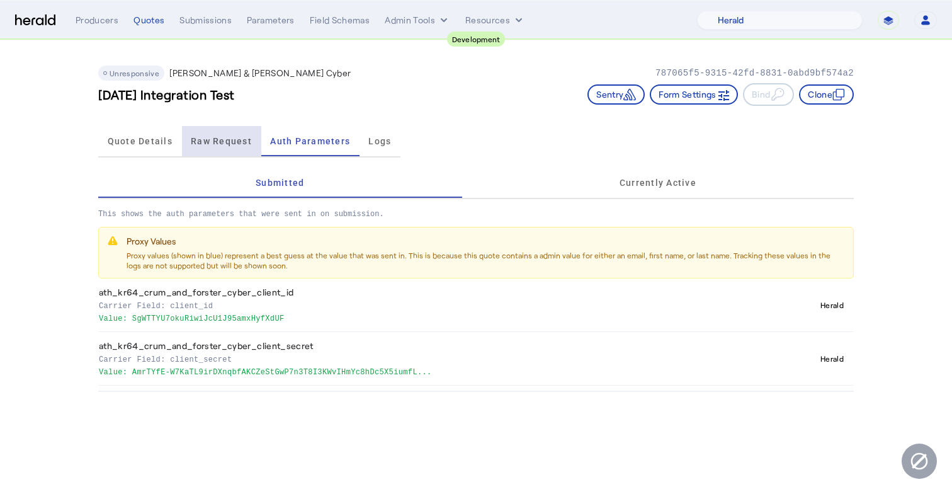
click at [244, 145] on span "Raw Request" at bounding box center [221, 141] width 61 height 9
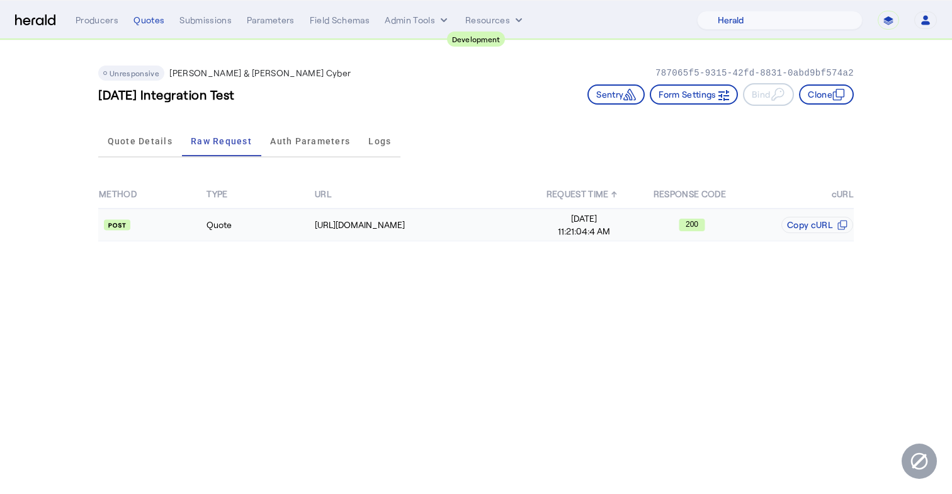
click at [681, 221] on rect at bounding box center [692, 225] width 26 height 13
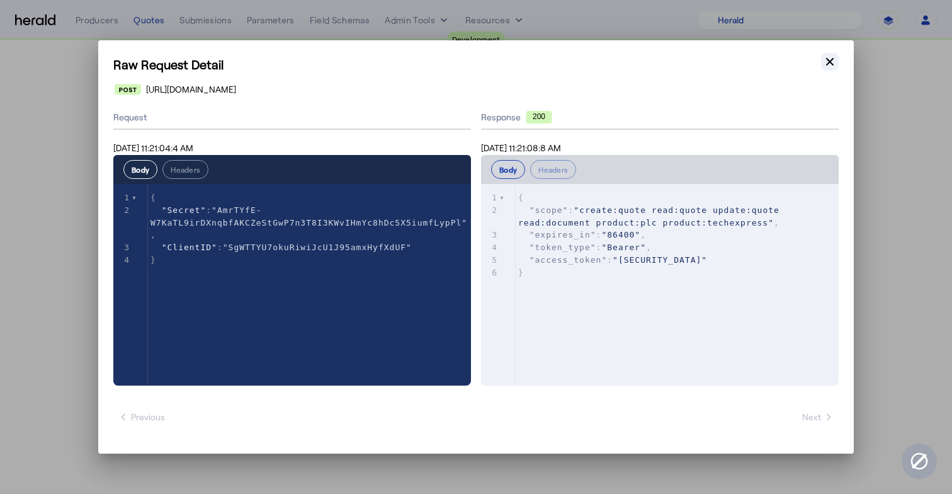
click at [834, 65] on icon "button" at bounding box center [830, 61] width 13 height 13
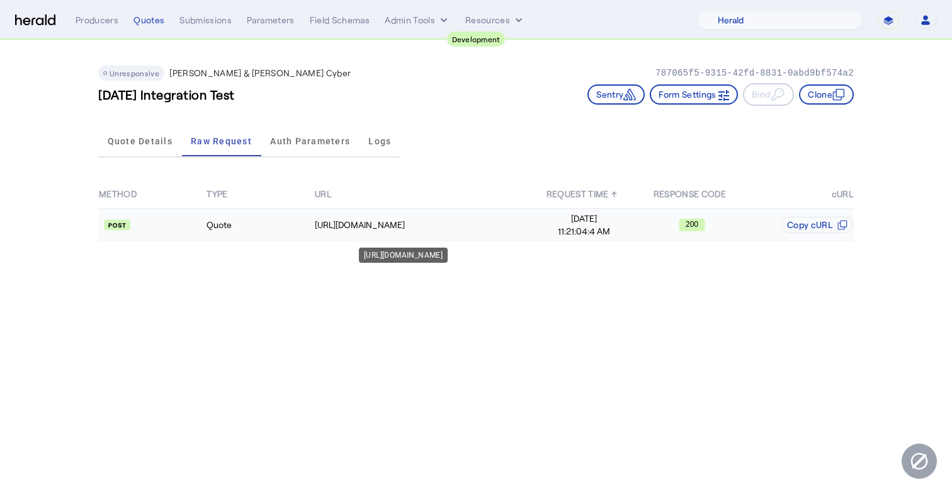
click at [401, 232] on td "[URL][DOMAIN_NAME]" at bounding box center [422, 224] width 216 height 33
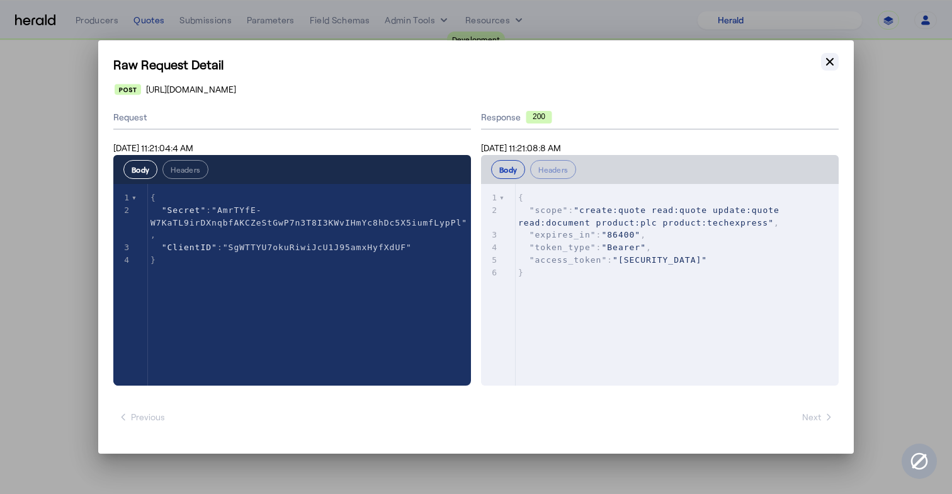
click at [831, 58] on icon "button" at bounding box center [830, 61] width 13 height 13
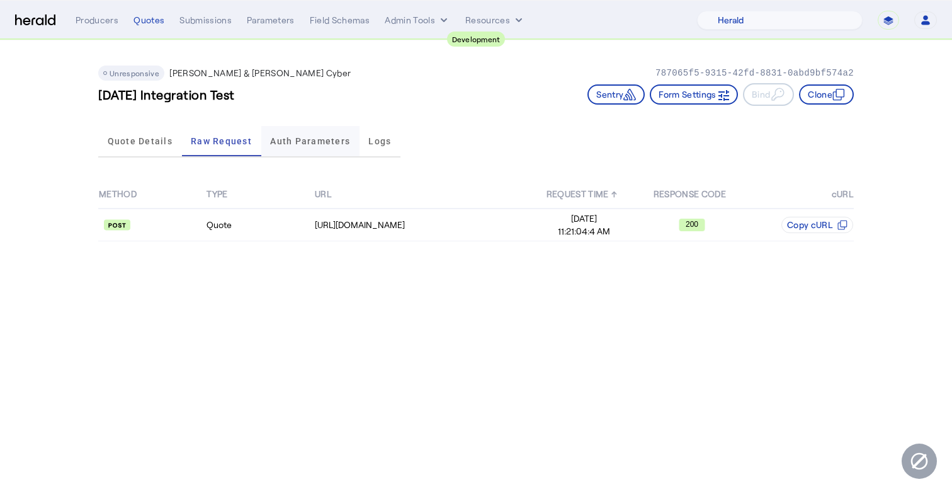
click at [334, 153] on span "Auth Parameters" at bounding box center [310, 141] width 80 height 30
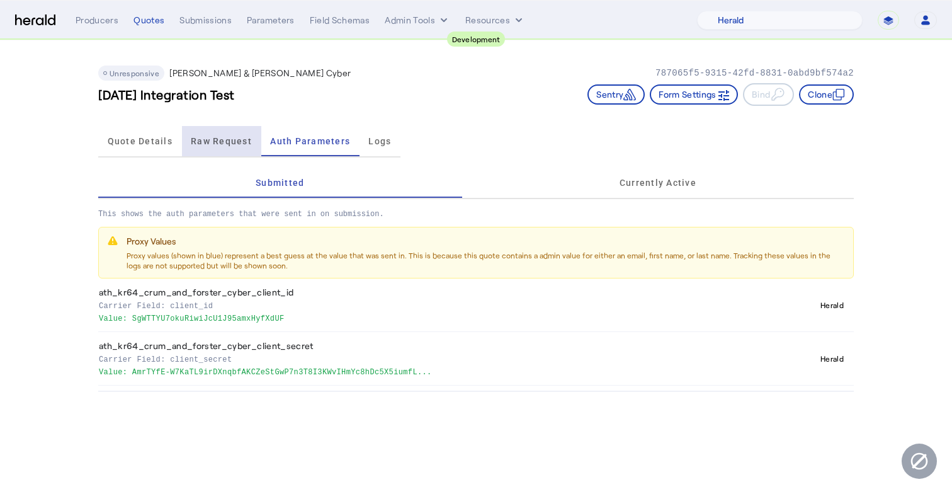
click at [228, 144] on span "Raw Request" at bounding box center [221, 141] width 61 height 9
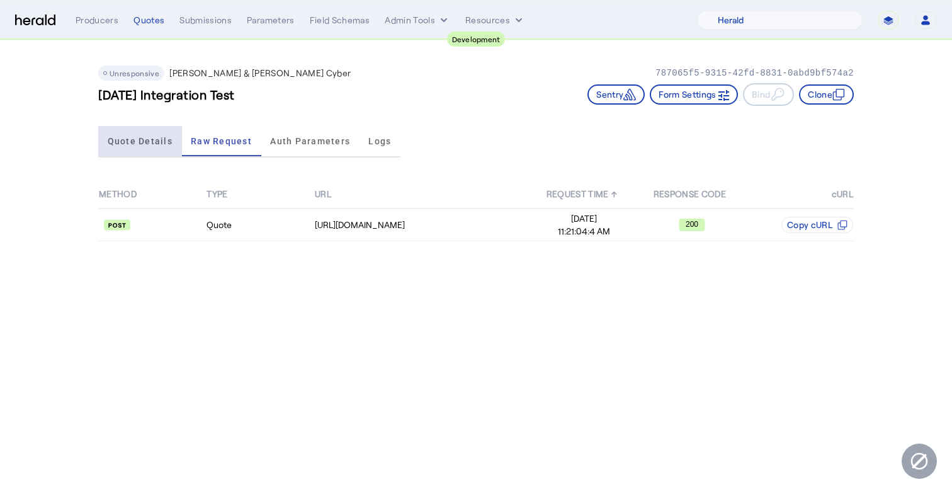
click at [145, 140] on span "Quote Details" at bounding box center [140, 141] width 65 height 9
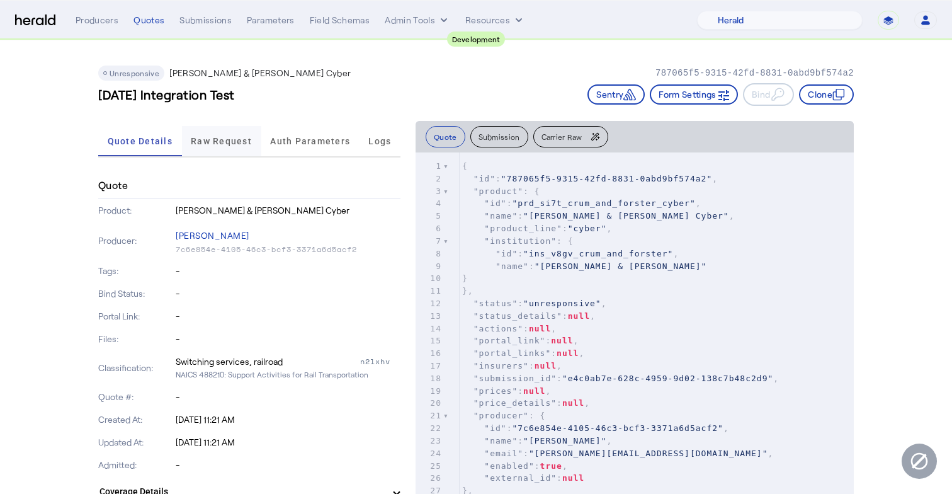
click at [207, 135] on span "Raw Request" at bounding box center [221, 141] width 61 height 30
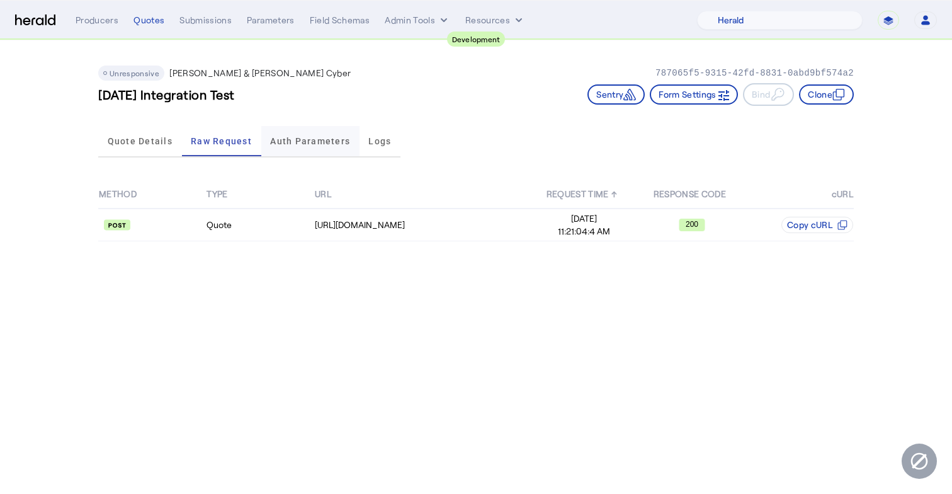
click at [291, 145] on span "Auth Parameters" at bounding box center [310, 141] width 80 height 9
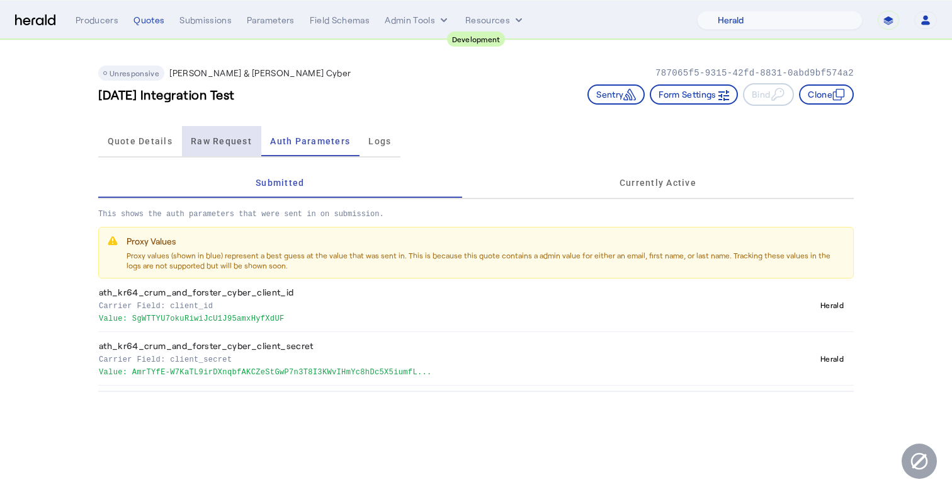
click at [236, 142] on span "Raw Request" at bounding box center [221, 141] width 61 height 9
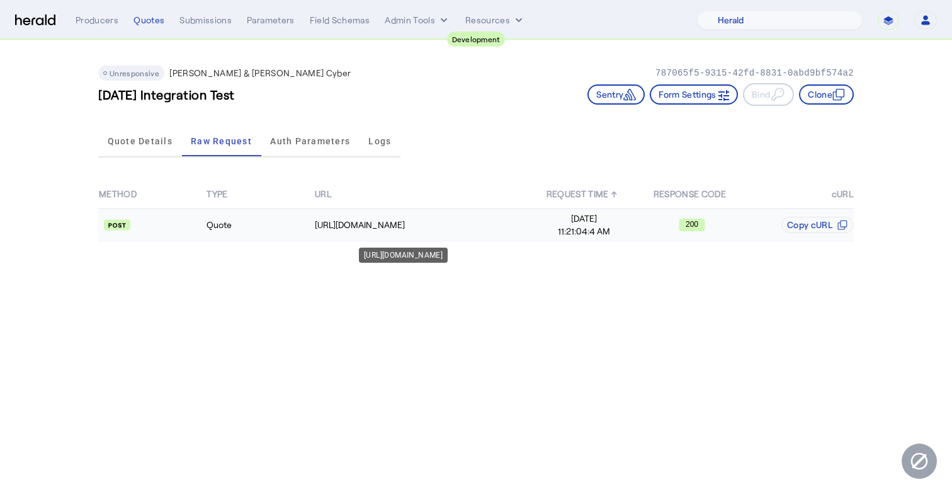
click at [339, 228] on div "[URL][DOMAIN_NAME]" at bounding box center [422, 225] width 215 height 13
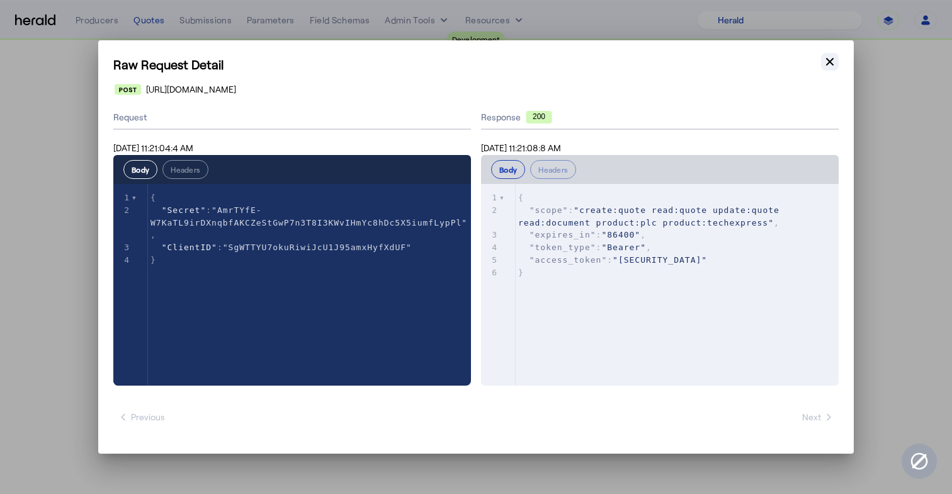
click at [831, 59] on icon "button" at bounding box center [830, 61] width 13 height 13
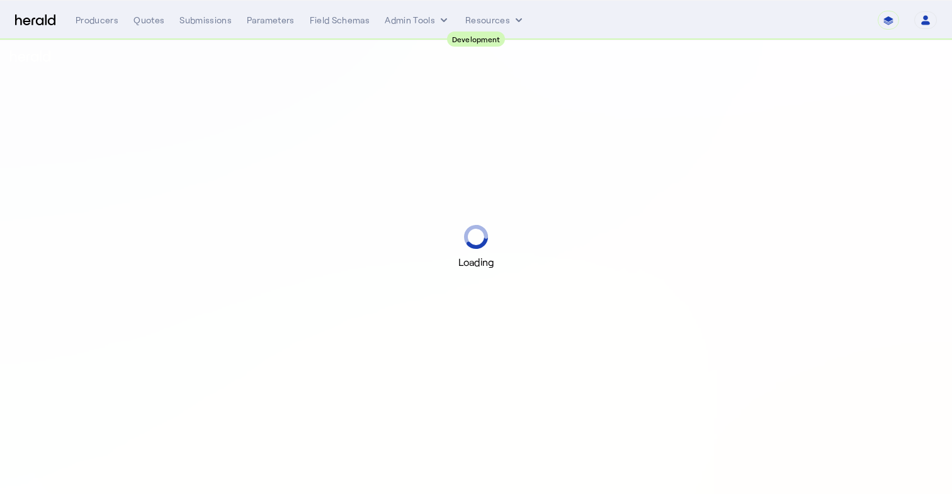
select select "pfm_2v8p_herald_api"
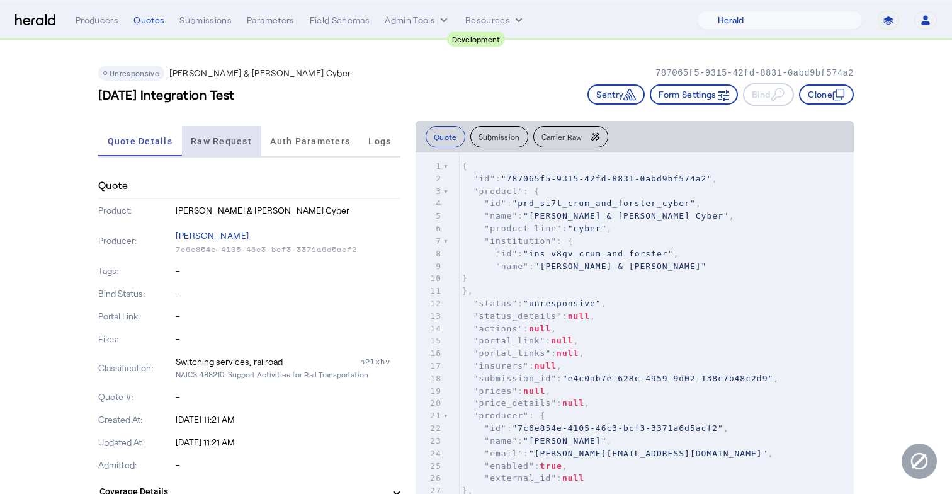
click at [242, 142] on span "Raw Request" at bounding box center [221, 141] width 61 height 9
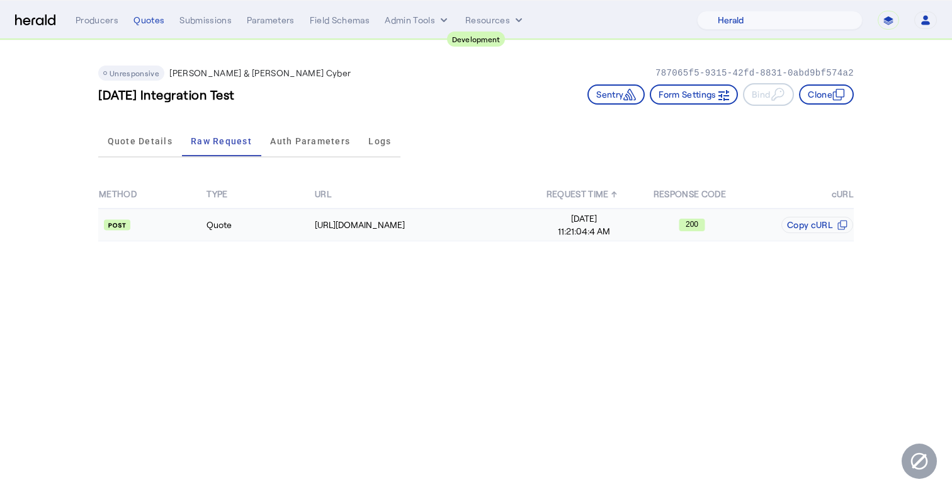
click at [275, 213] on td "Quote" at bounding box center [260, 224] width 108 height 33
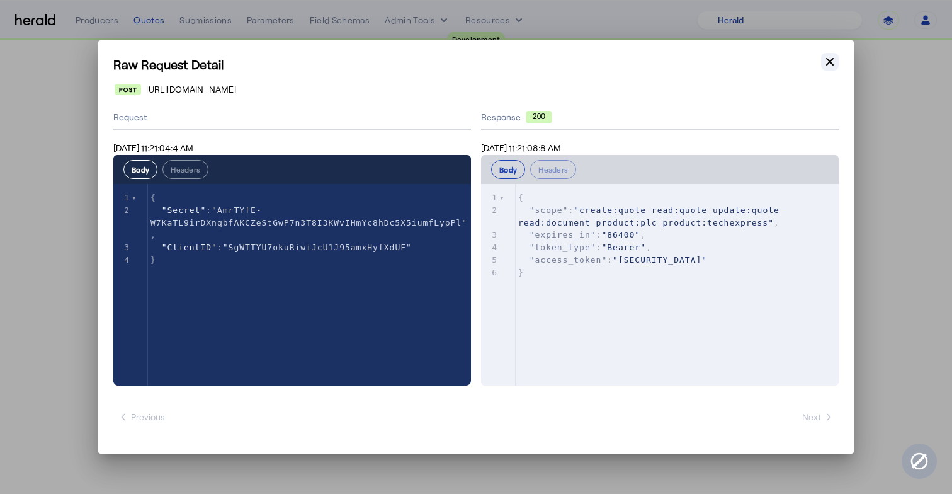
click at [831, 63] on icon "button" at bounding box center [830, 62] width 8 height 8
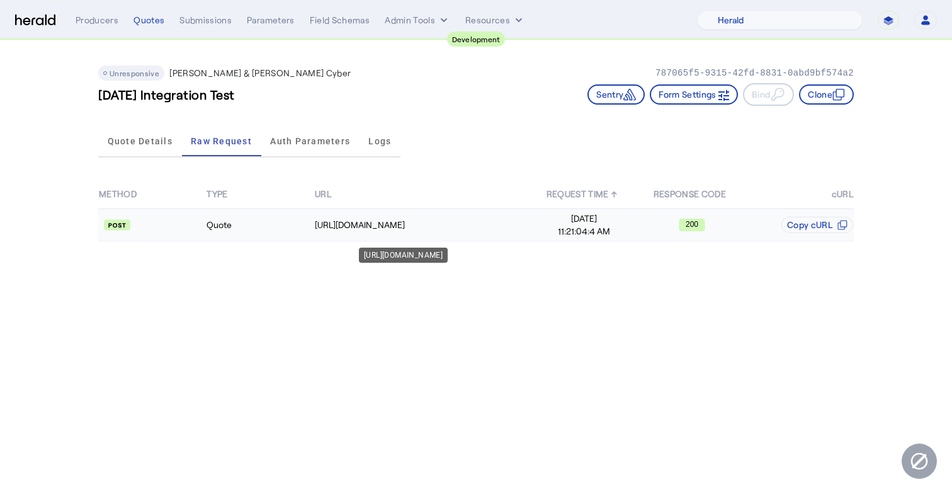
click at [426, 230] on div "https://cf-connect-api-sbox.cfins.com/sec/Security/GetBearerToken" at bounding box center [422, 225] width 215 height 13
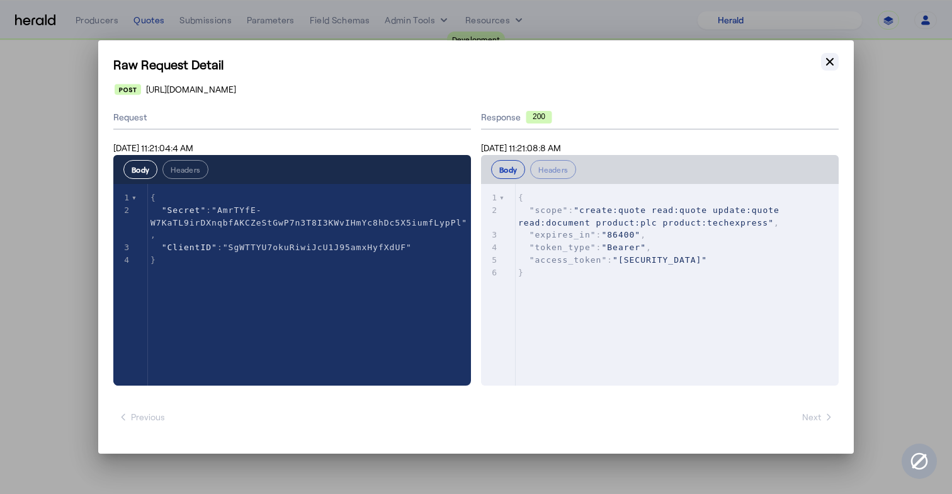
click at [831, 65] on icon "button" at bounding box center [830, 61] width 13 height 13
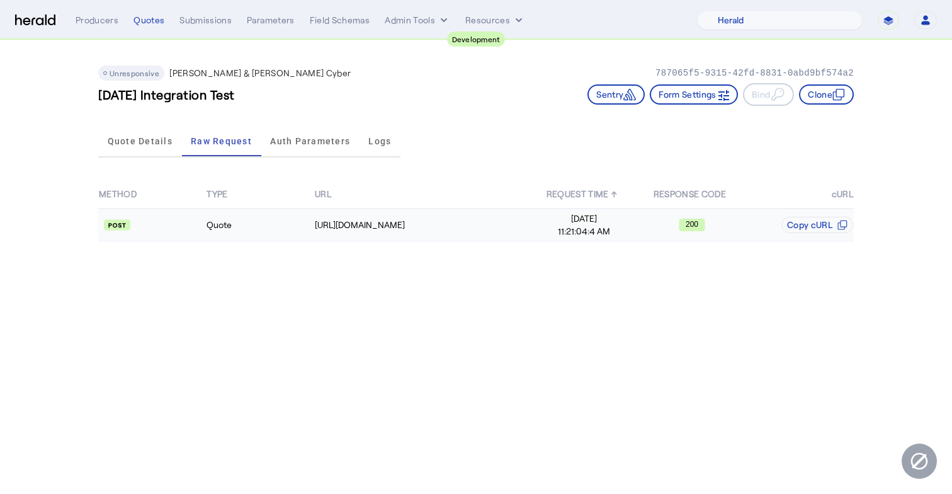
drag, startPoint x: 679, startPoint y: 225, endPoint x: 713, endPoint y: 224, distance: 33.4
click at [713, 224] on div "200" at bounding box center [691, 225] width 106 height 13
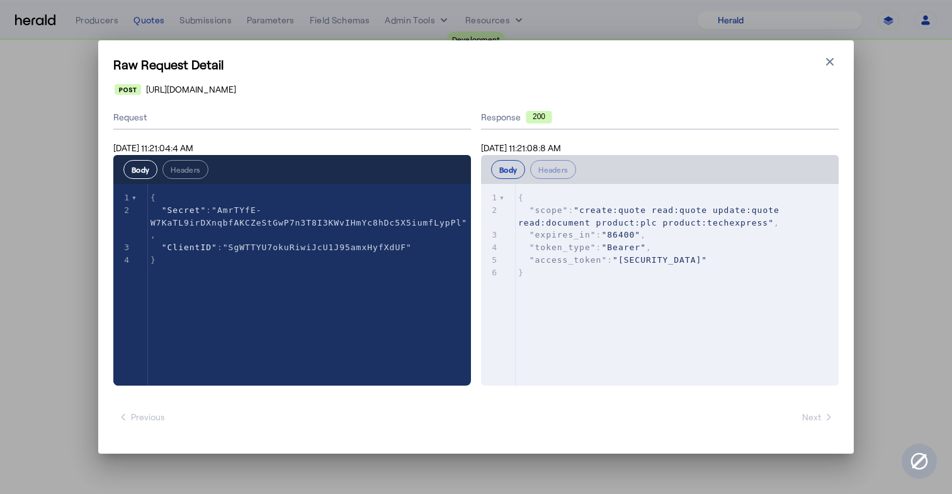
scroll to position [101, 0]
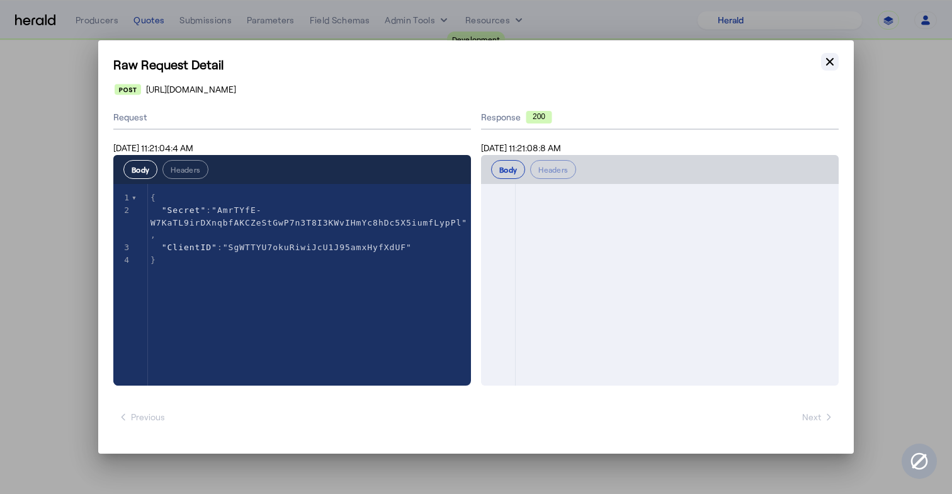
click at [837, 62] on button "Close modal" at bounding box center [830, 62] width 18 height 18
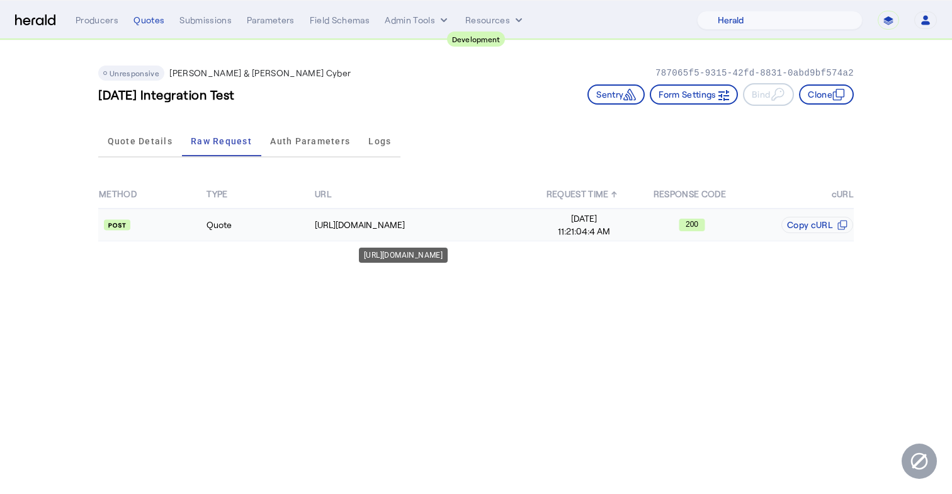
click at [367, 220] on div "[URL][DOMAIN_NAME]" at bounding box center [422, 225] width 215 height 13
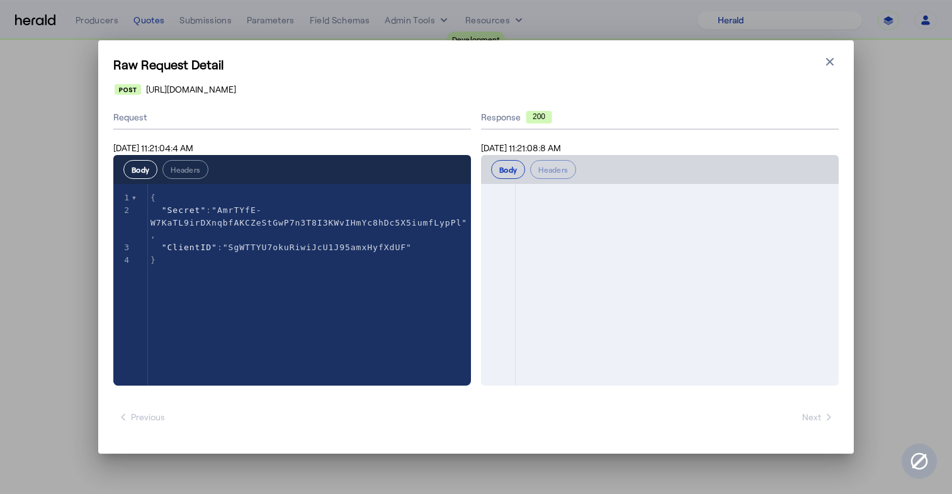
scroll to position [1, 0]
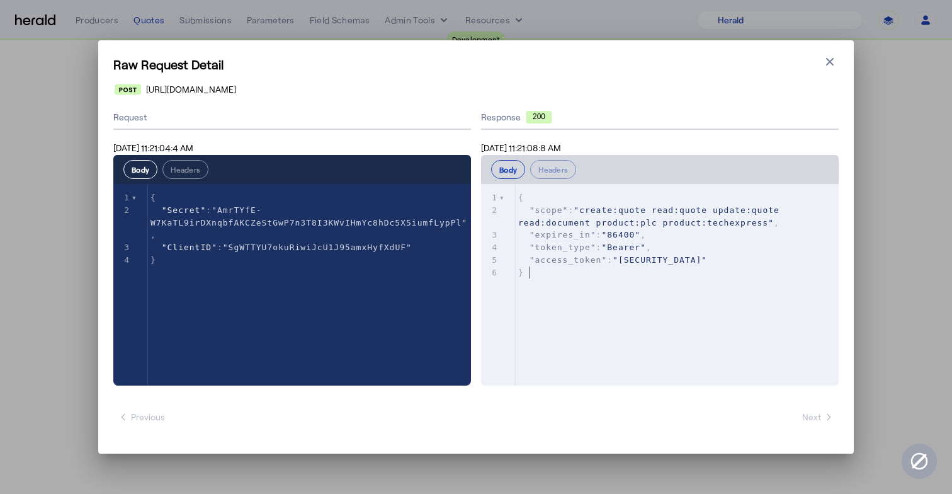
click at [613, 264] on span ""[SECURITY_DATA]"" at bounding box center [660, 259] width 94 height 9
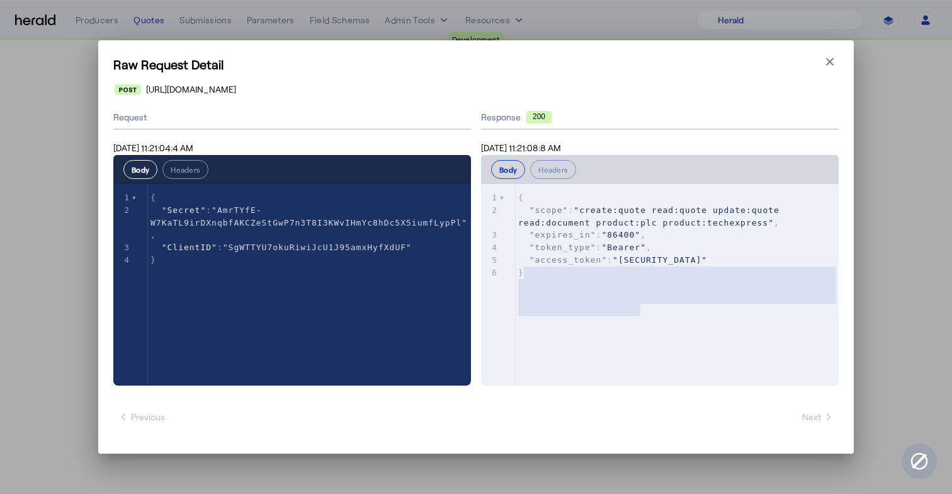
type textarea "**********"
drag, startPoint x: 521, startPoint y: 273, endPoint x: 648, endPoint y: 314, distance: 133.0
click at [648, 266] on pre ""access_token" : "eyJhbGciOiJSUzI1NiIsInR5cCI6IkpXVCIsImtpZCI6Ik1UVkZRVGN6TTBNe…" at bounding box center [677, 260] width 323 height 13
click at [831, 62] on icon "button" at bounding box center [830, 61] width 13 height 13
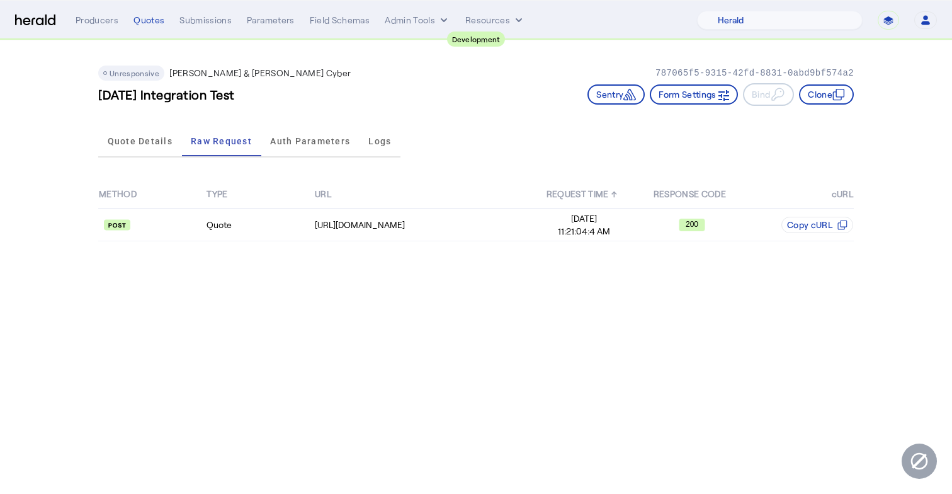
click at [133, 74] on span "Unresponsive" at bounding box center [135, 73] width 50 height 9
click at [142, 140] on span "Quote Details" at bounding box center [140, 141] width 65 height 9
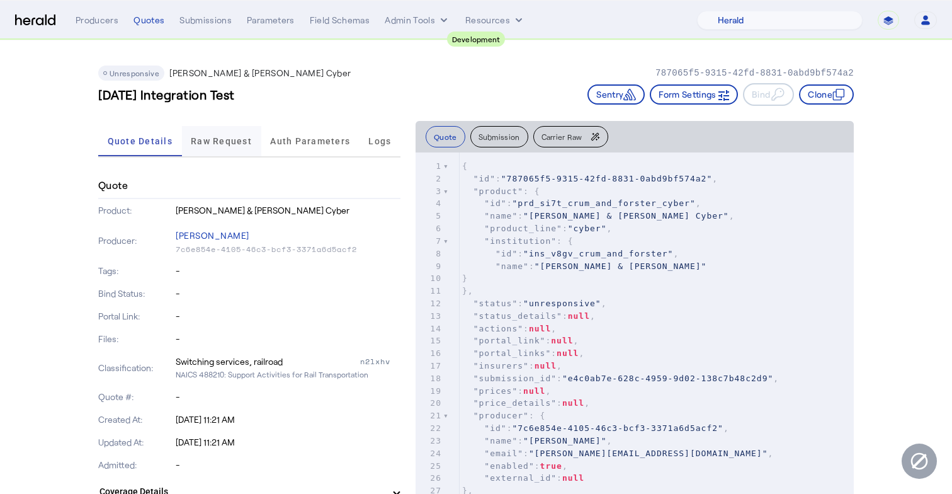
click at [224, 147] on span "Raw Request" at bounding box center [221, 141] width 61 height 30
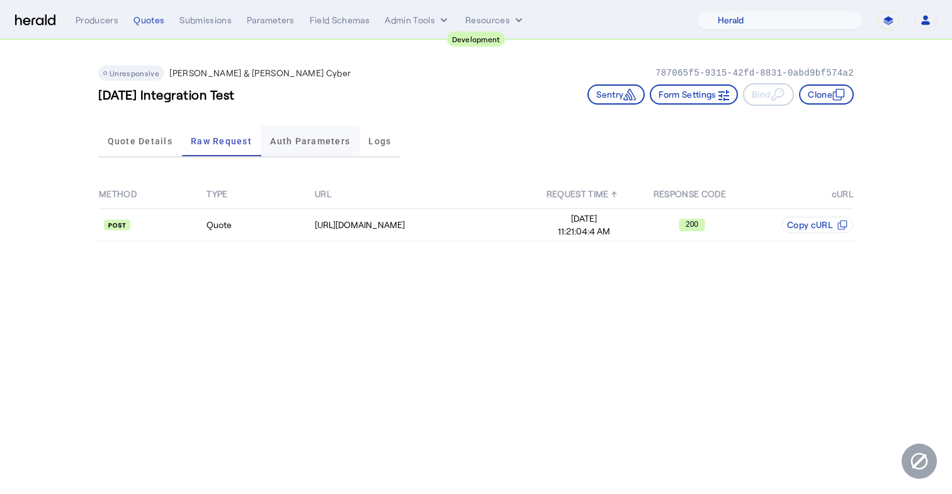
click at [293, 140] on span "Auth Parameters" at bounding box center [310, 141] width 80 height 9
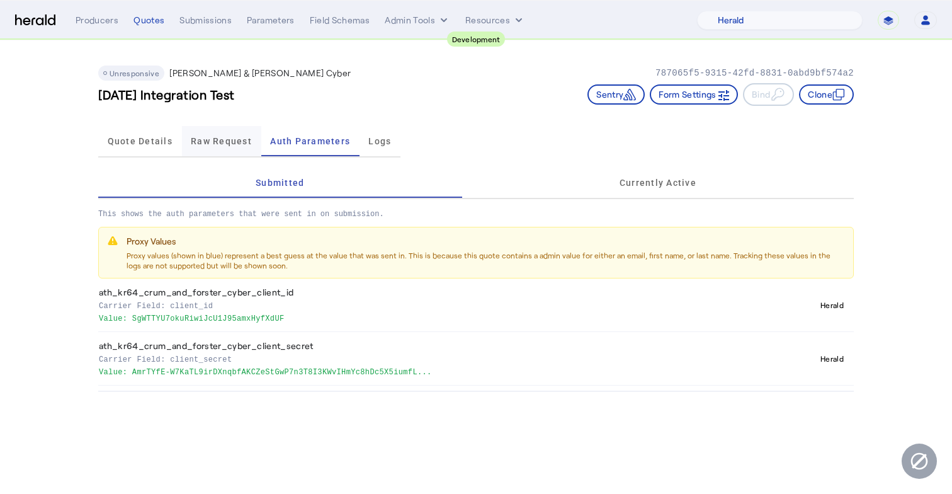
click at [249, 142] on span "Raw Request" at bounding box center [221, 141] width 61 height 9
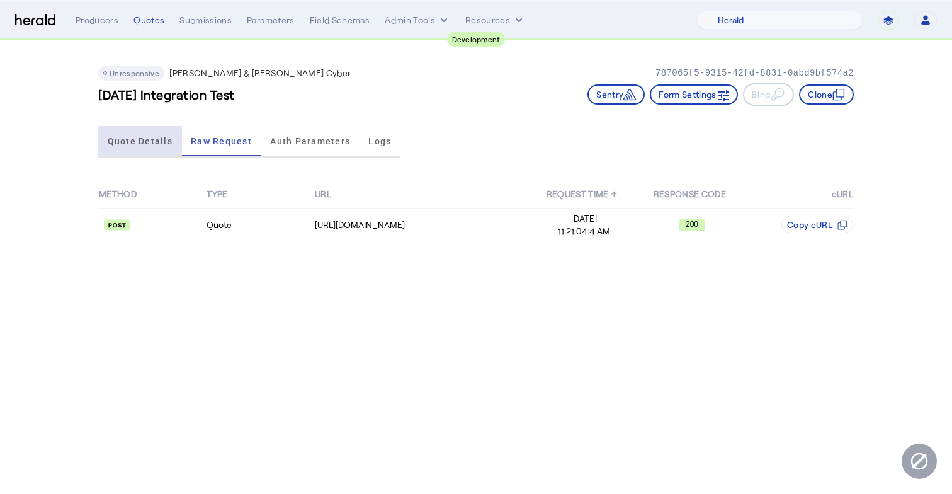
click at [149, 143] on span "Quote Details" at bounding box center [140, 141] width 65 height 9
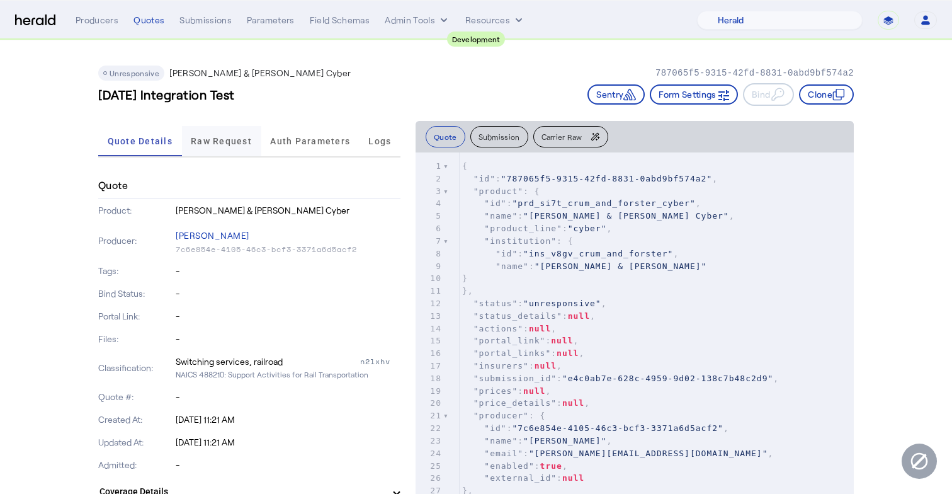
click at [239, 139] on span "Raw Request" at bounding box center [221, 141] width 61 height 9
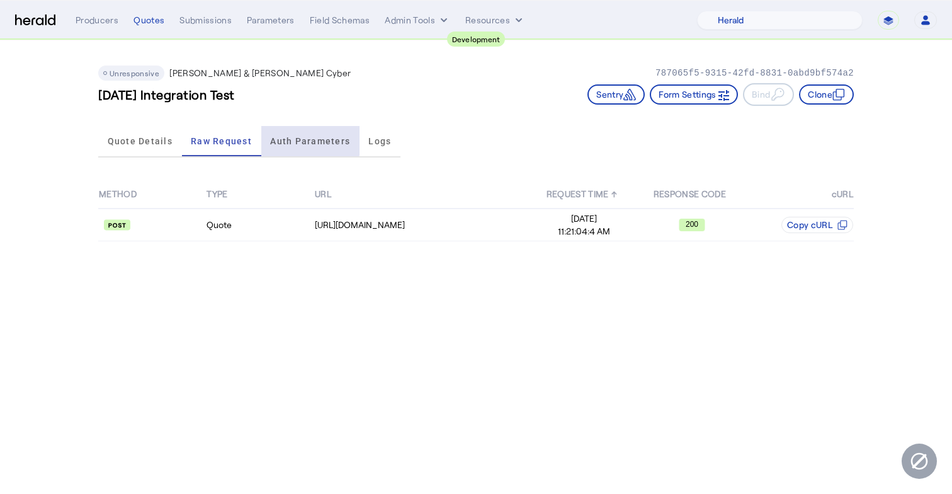
click at [295, 131] on span "Auth Parameters" at bounding box center [310, 141] width 80 height 30
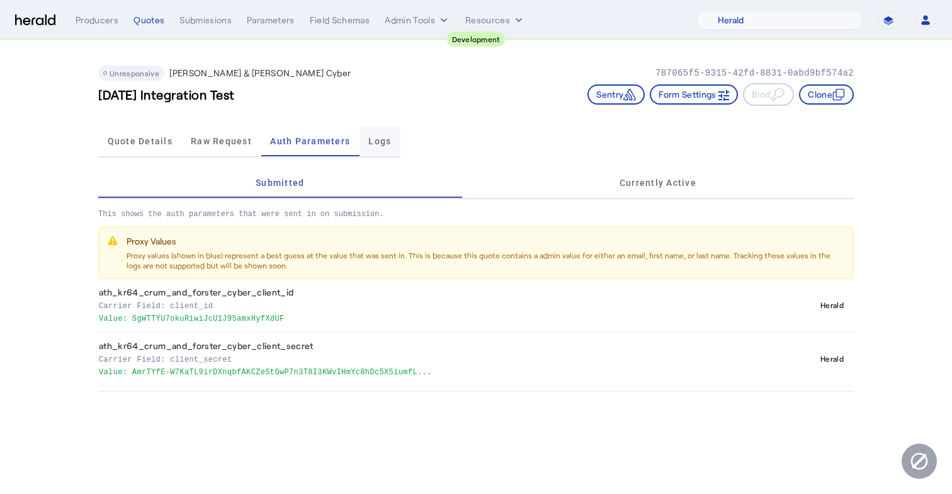
click at [385, 137] on span "Logs" at bounding box center [379, 141] width 23 height 9
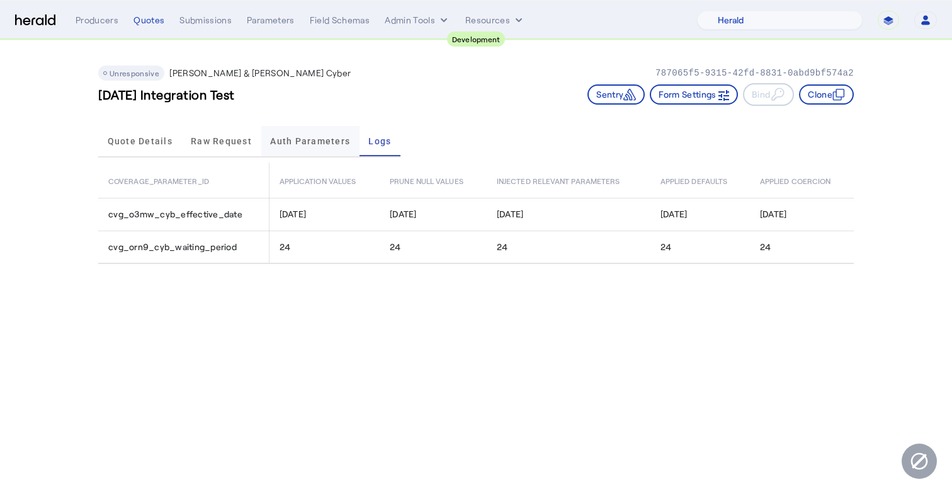
click at [314, 143] on span "Auth Parameters" at bounding box center [310, 141] width 80 height 9
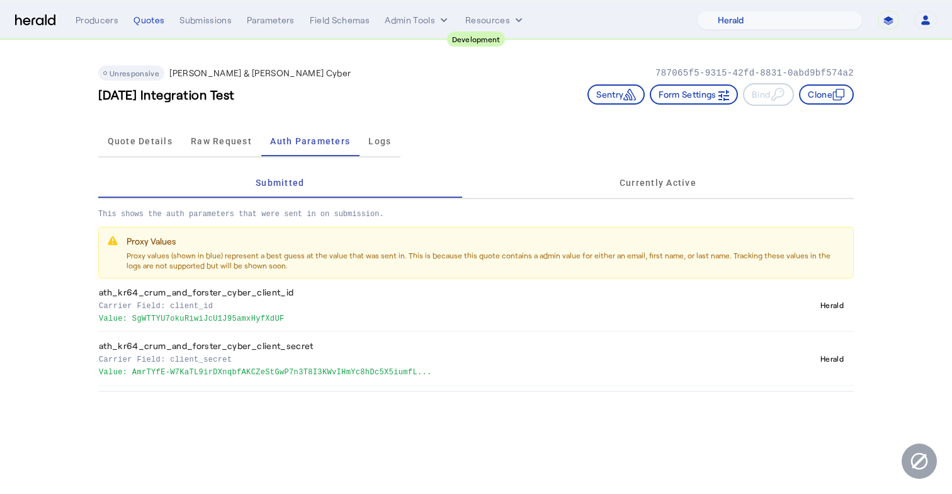
click at [242, 144] on span "Raw Request" at bounding box center [221, 141] width 61 height 9
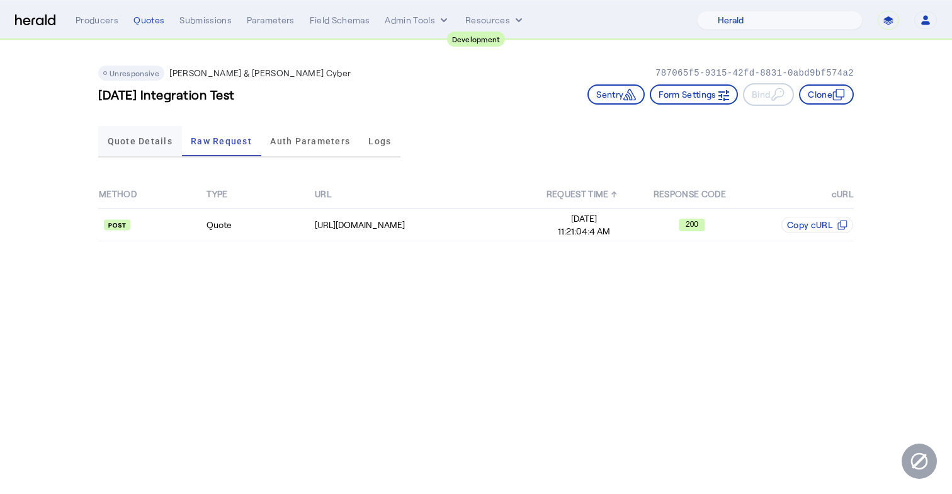
click at [169, 147] on span "Quote Details" at bounding box center [140, 141] width 65 height 30
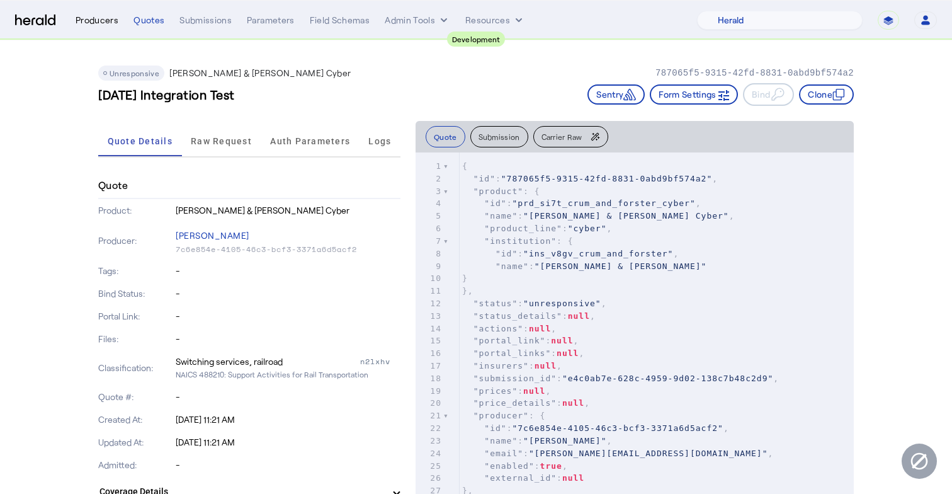
click at [93, 23] on div "Producers" at bounding box center [97, 20] width 43 height 13
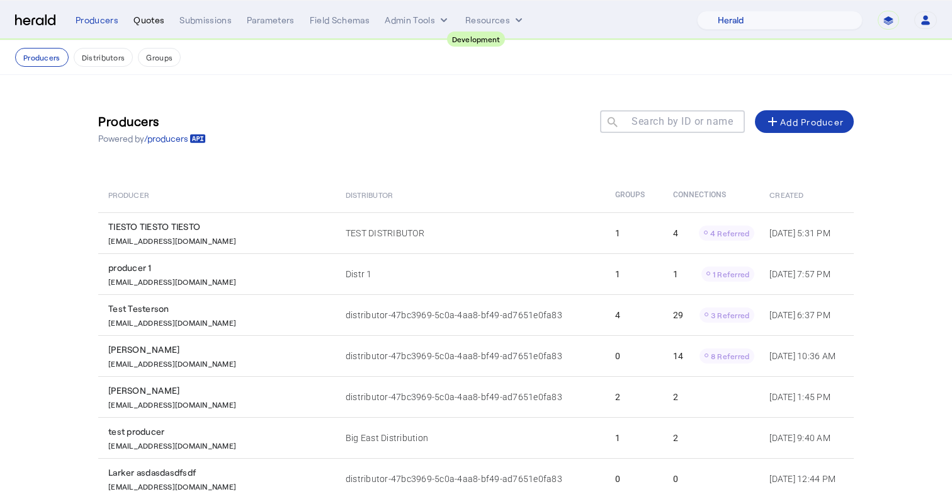
click at [148, 20] on div "Quotes" at bounding box center [148, 20] width 31 height 13
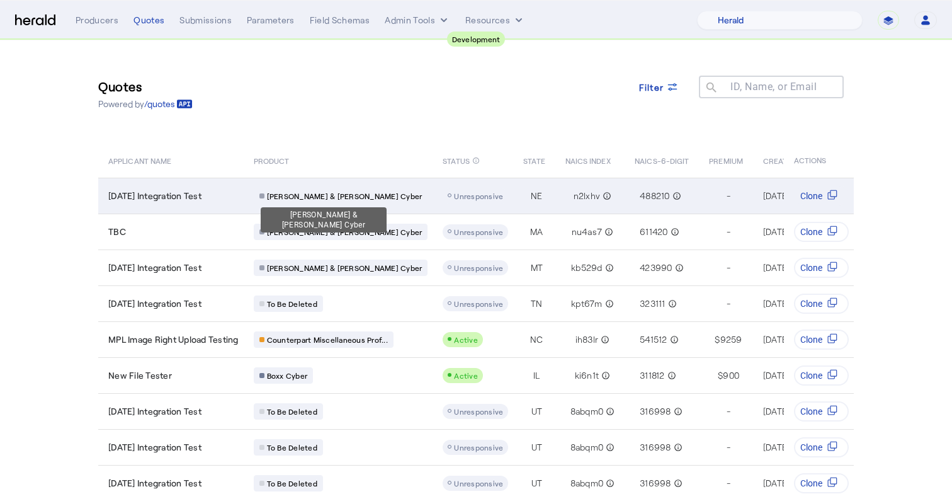
click at [318, 193] on span "[PERSON_NAME] & [PERSON_NAME] Cyber" at bounding box center [345, 196] width 156 height 10
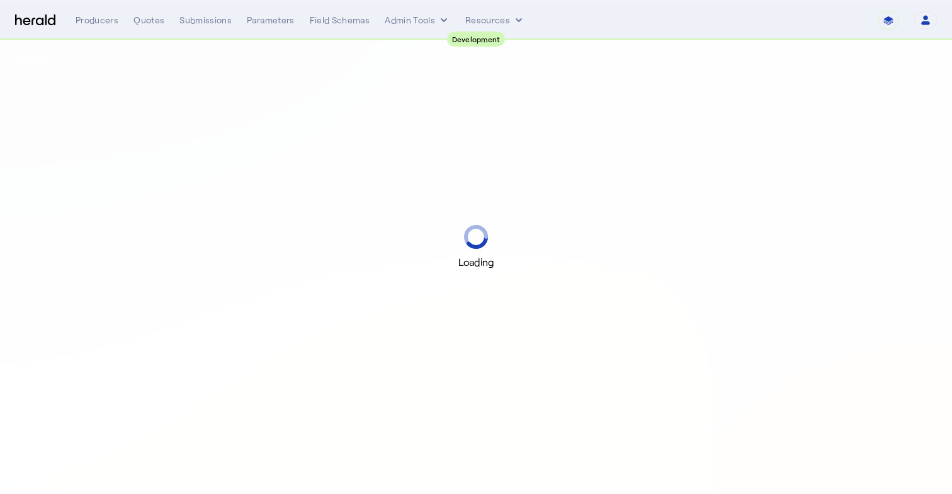
select select "pfm_2v8p_herald_api"
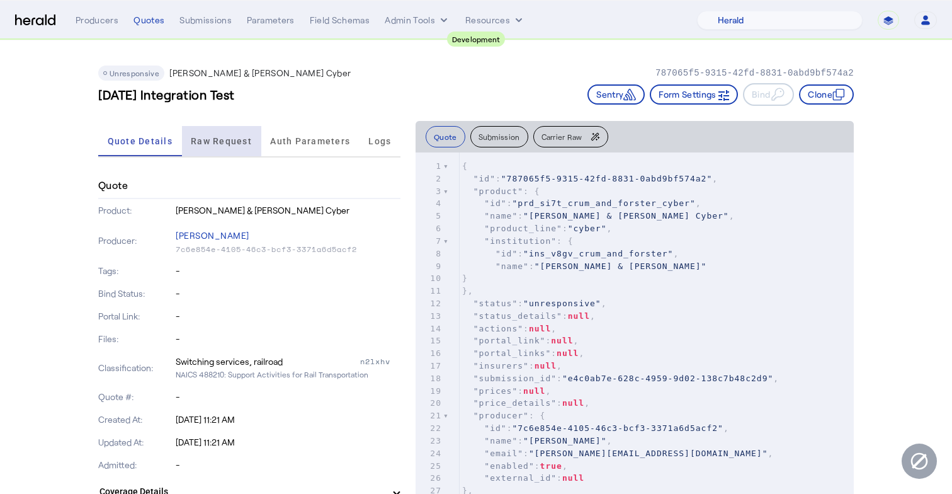
click at [217, 141] on span "Raw Request" at bounding box center [221, 141] width 61 height 9
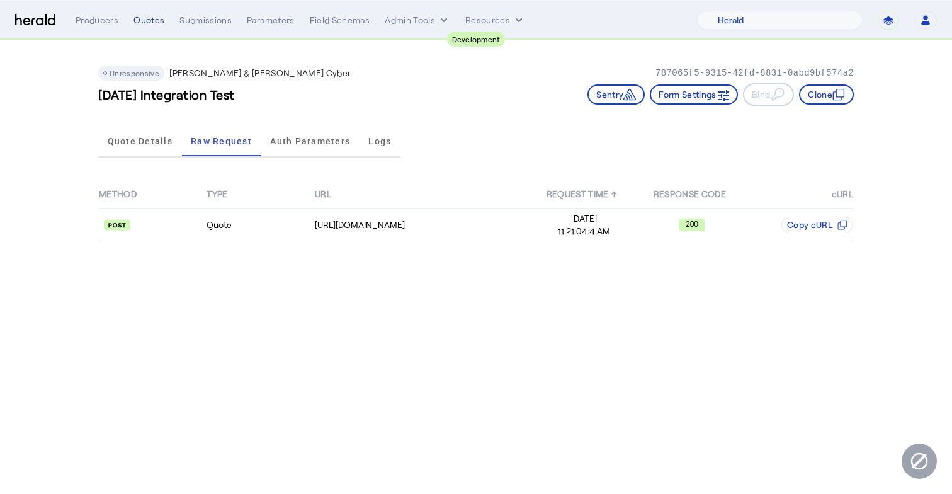
click at [159, 18] on div "Quotes" at bounding box center [148, 20] width 31 height 13
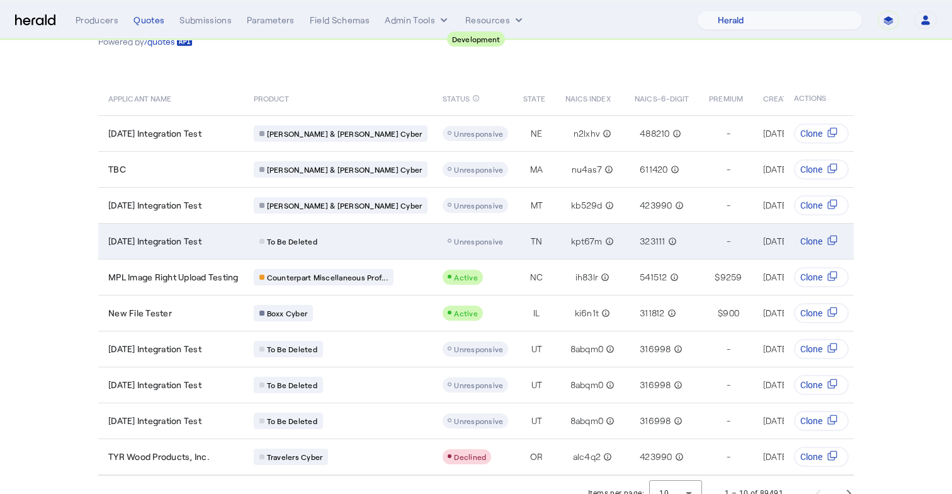
scroll to position [79, 0]
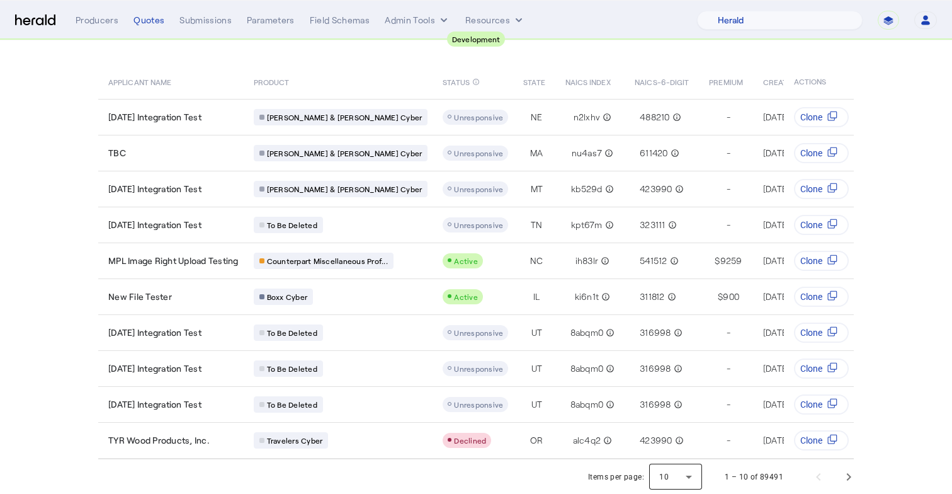
click at [680, 478] on div at bounding box center [675, 477] width 53 height 30
click at [667, 437] on span "50" at bounding box center [677, 442] width 33 height 15
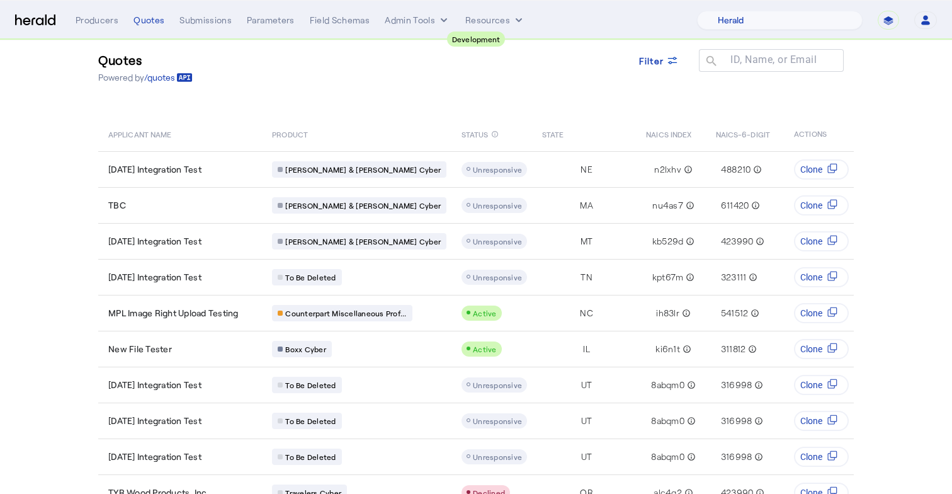
scroll to position [0, 0]
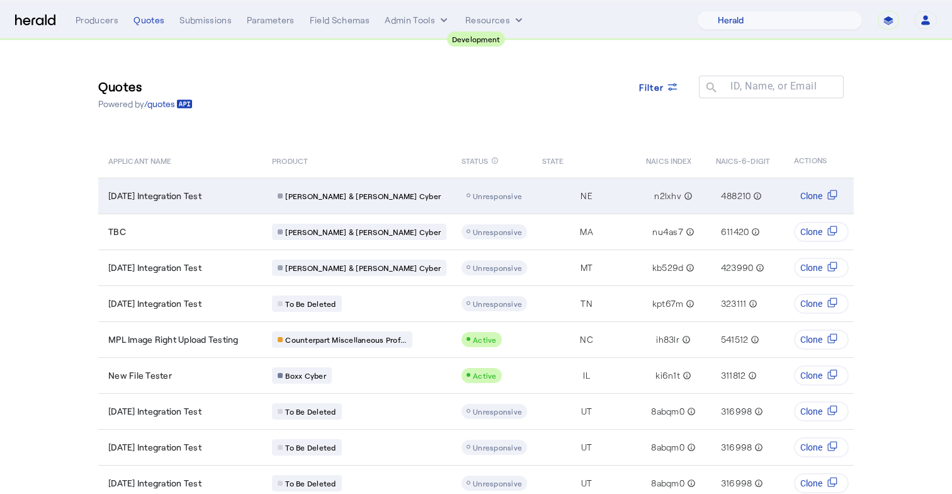
click at [462, 202] on div "Table view of all quotes submitted by your platform" at bounding box center [494, 195] width 65 height 15
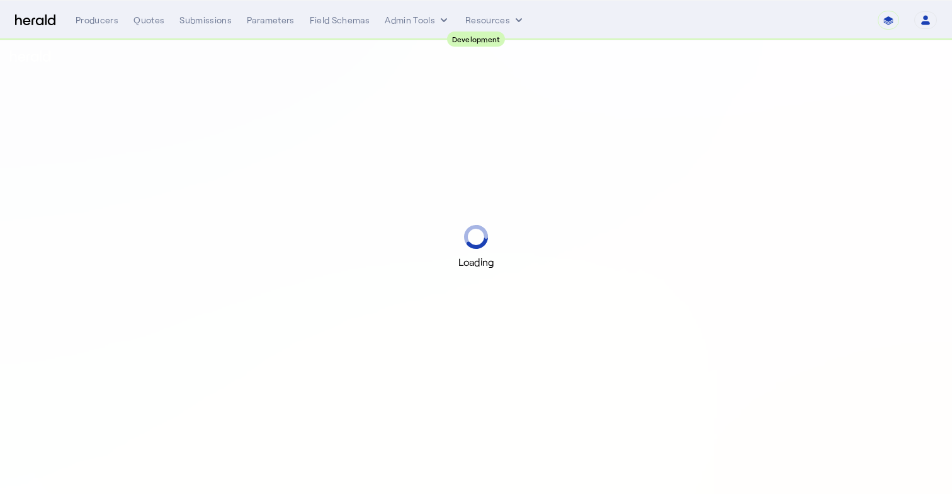
select select "pfm_2v8p_herald_api"
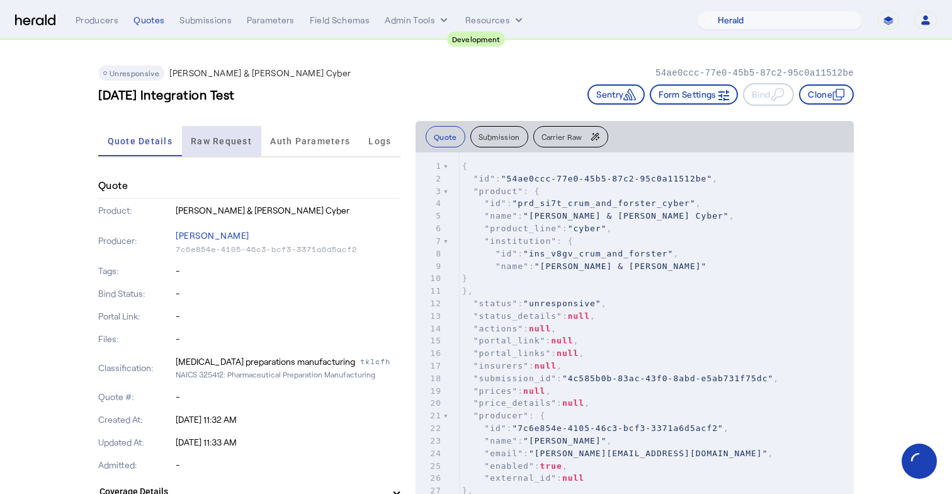
click at [240, 139] on span "Raw Request" at bounding box center [221, 141] width 61 height 9
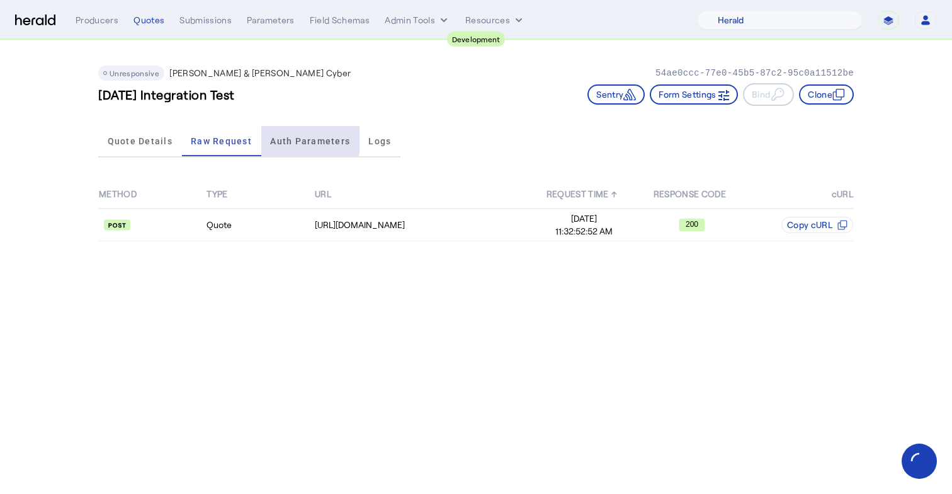
click at [283, 137] on span "Auth Parameters" at bounding box center [310, 141] width 80 height 9
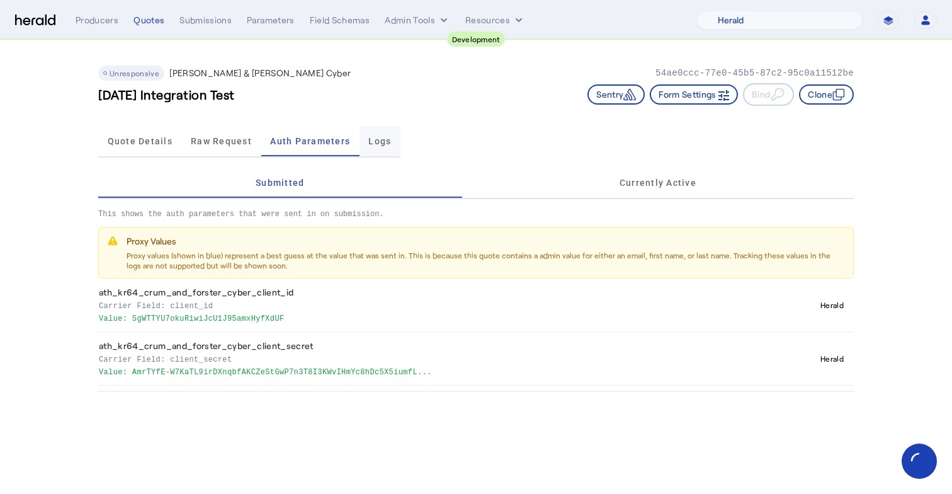
click at [368, 144] on span "Logs" at bounding box center [379, 141] width 23 height 9
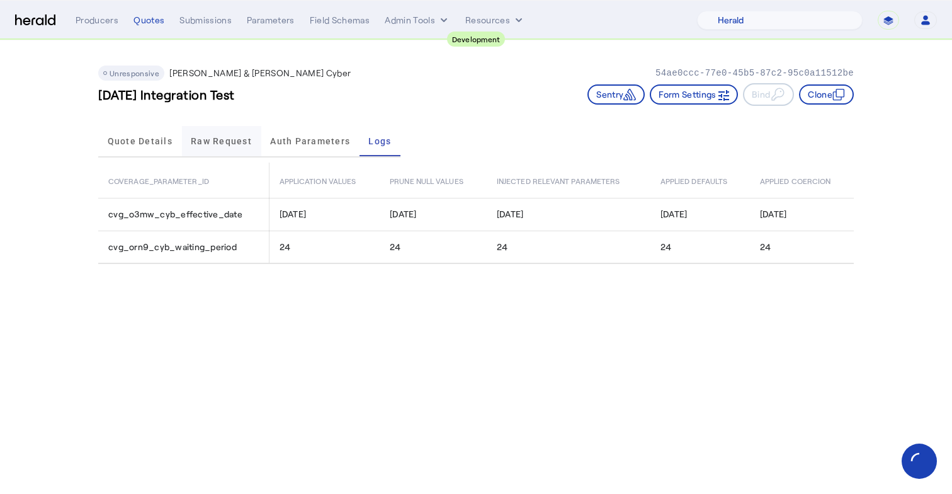
click at [239, 148] on span "Raw Request" at bounding box center [221, 141] width 61 height 30
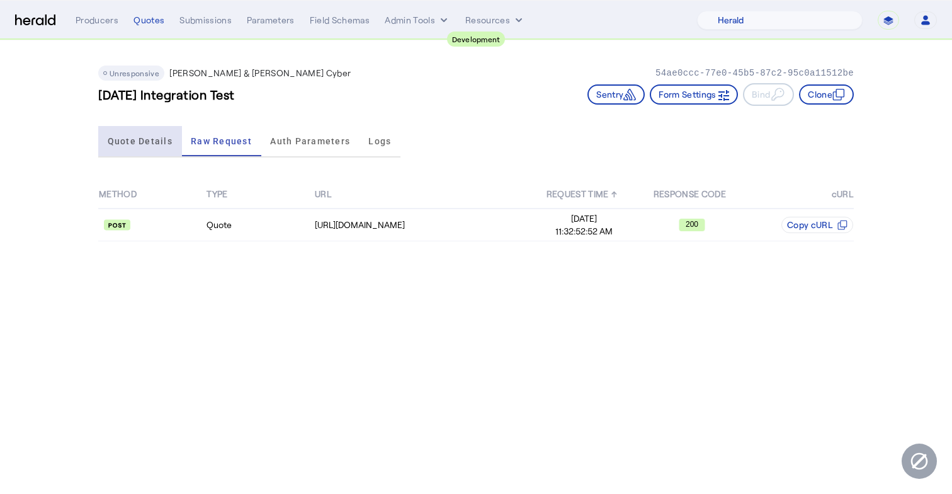
click at [156, 135] on span "Quote Details" at bounding box center [140, 141] width 65 height 30
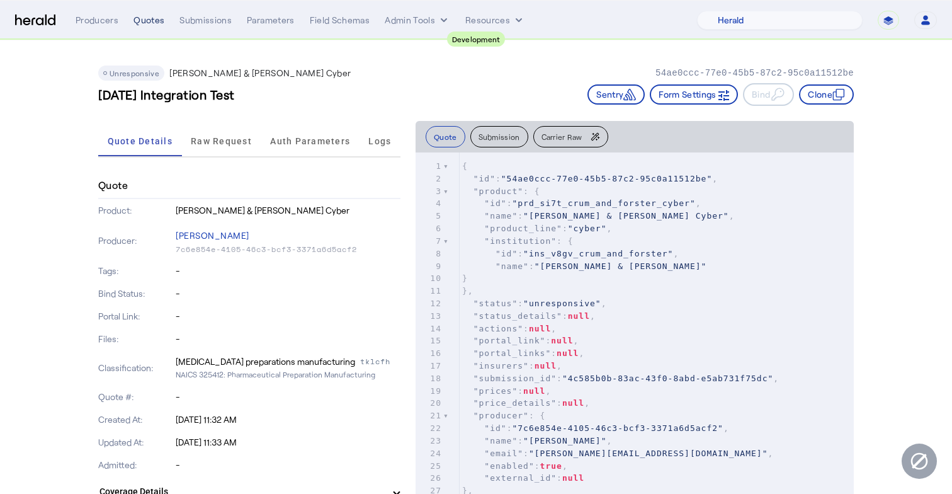
click at [154, 23] on div "Quotes" at bounding box center [148, 20] width 31 height 13
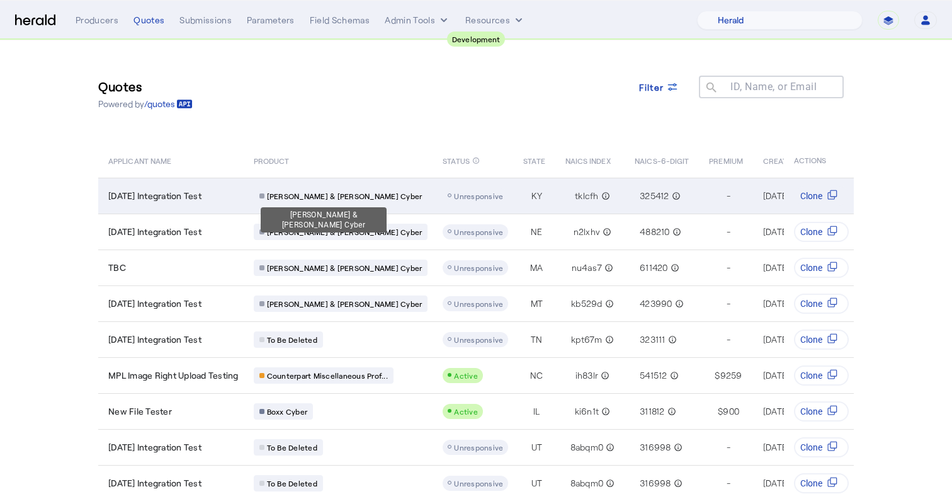
click at [333, 193] on span "[PERSON_NAME] & [PERSON_NAME] Cyber" at bounding box center [345, 196] width 156 height 10
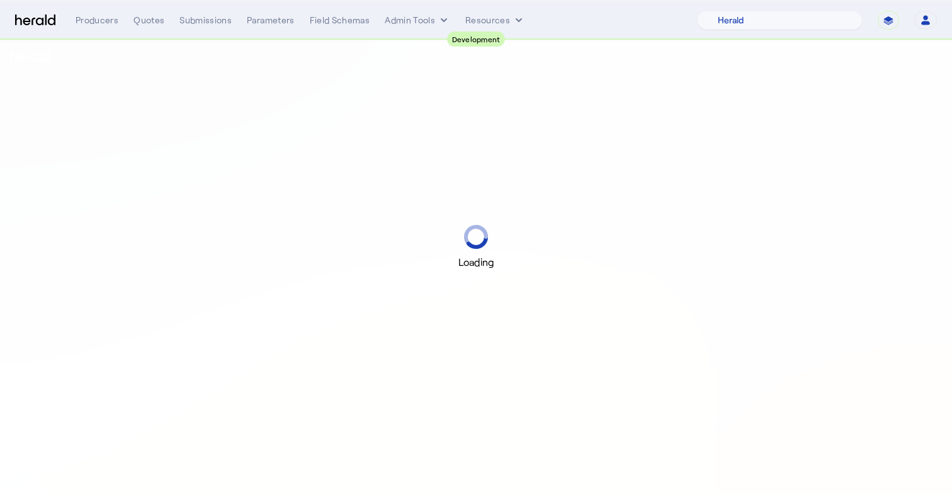
select select "pfm_2v8p_herald_api"
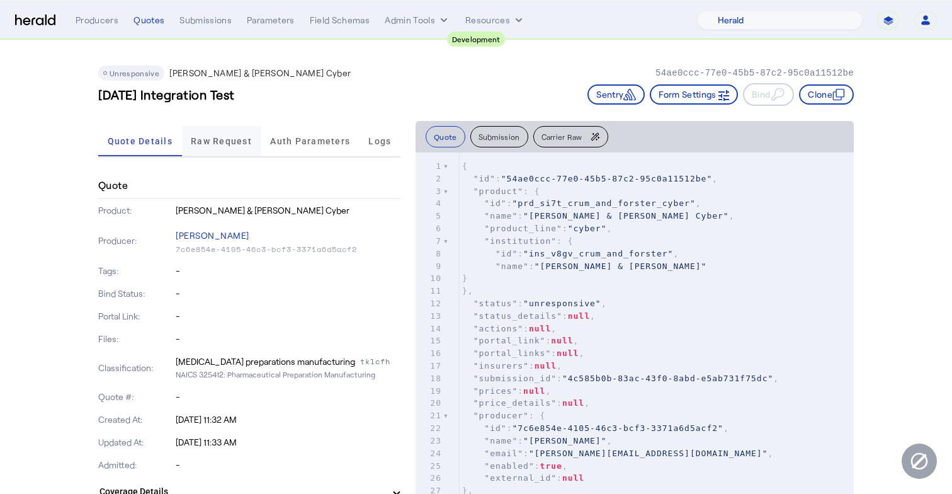
click at [235, 137] on span "Raw Request" at bounding box center [221, 141] width 61 height 9
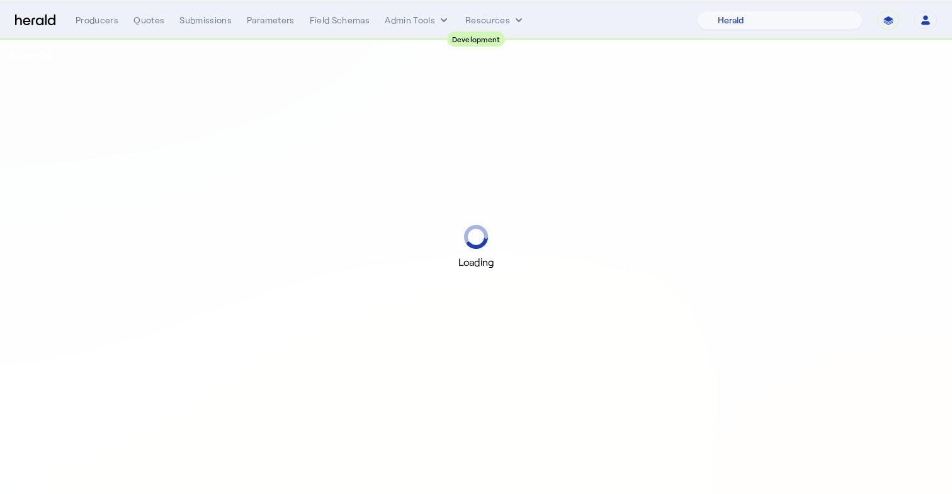
select select "pfm_2v8p_herald_api"
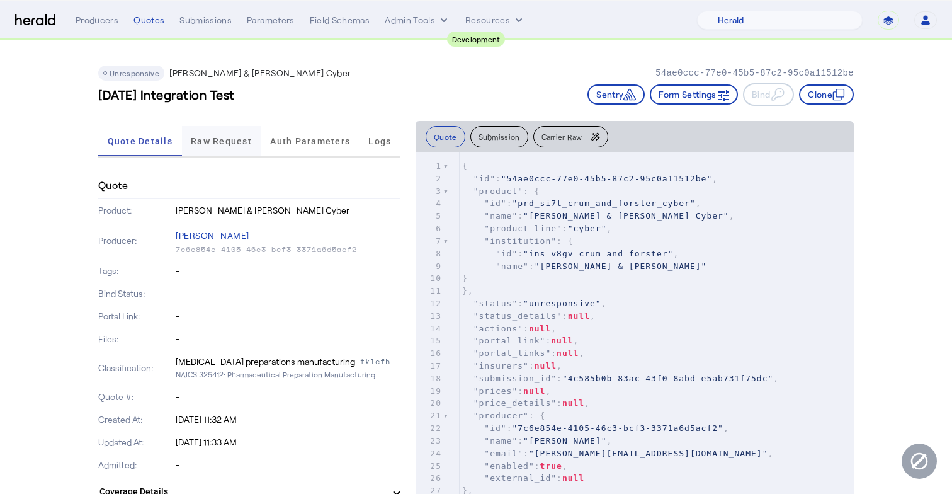
click at [243, 131] on span "Raw Request" at bounding box center [221, 141] width 61 height 30
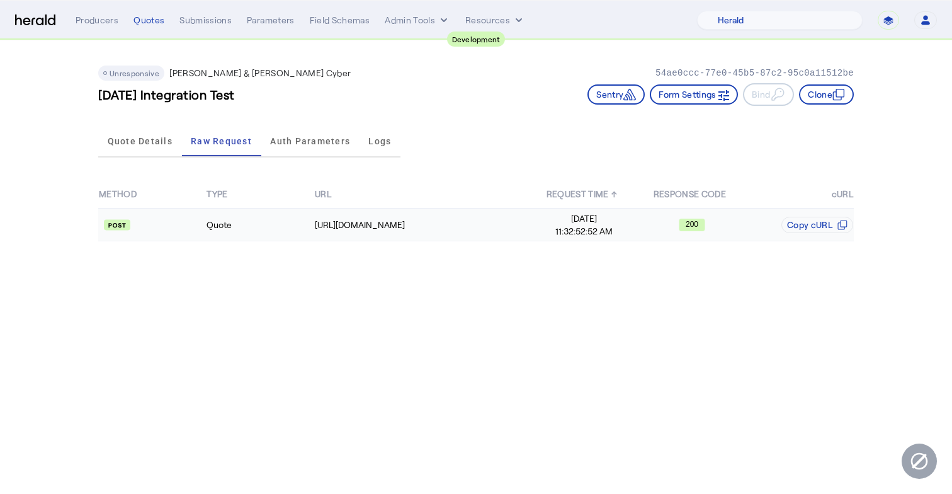
click at [287, 214] on td "Quote" at bounding box center [260, 224] width 108 height 33
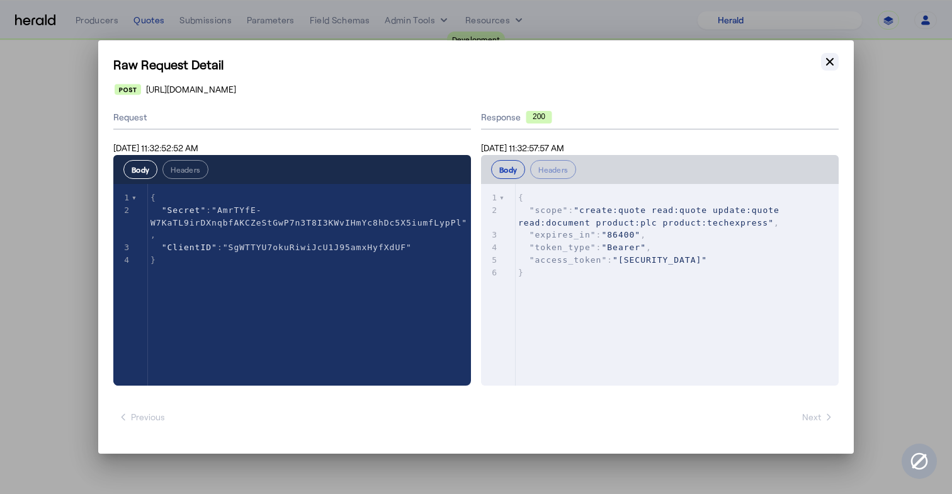
click at [829, 64] on icon "button" at bounding box center [830, 61] width 13 height 13
